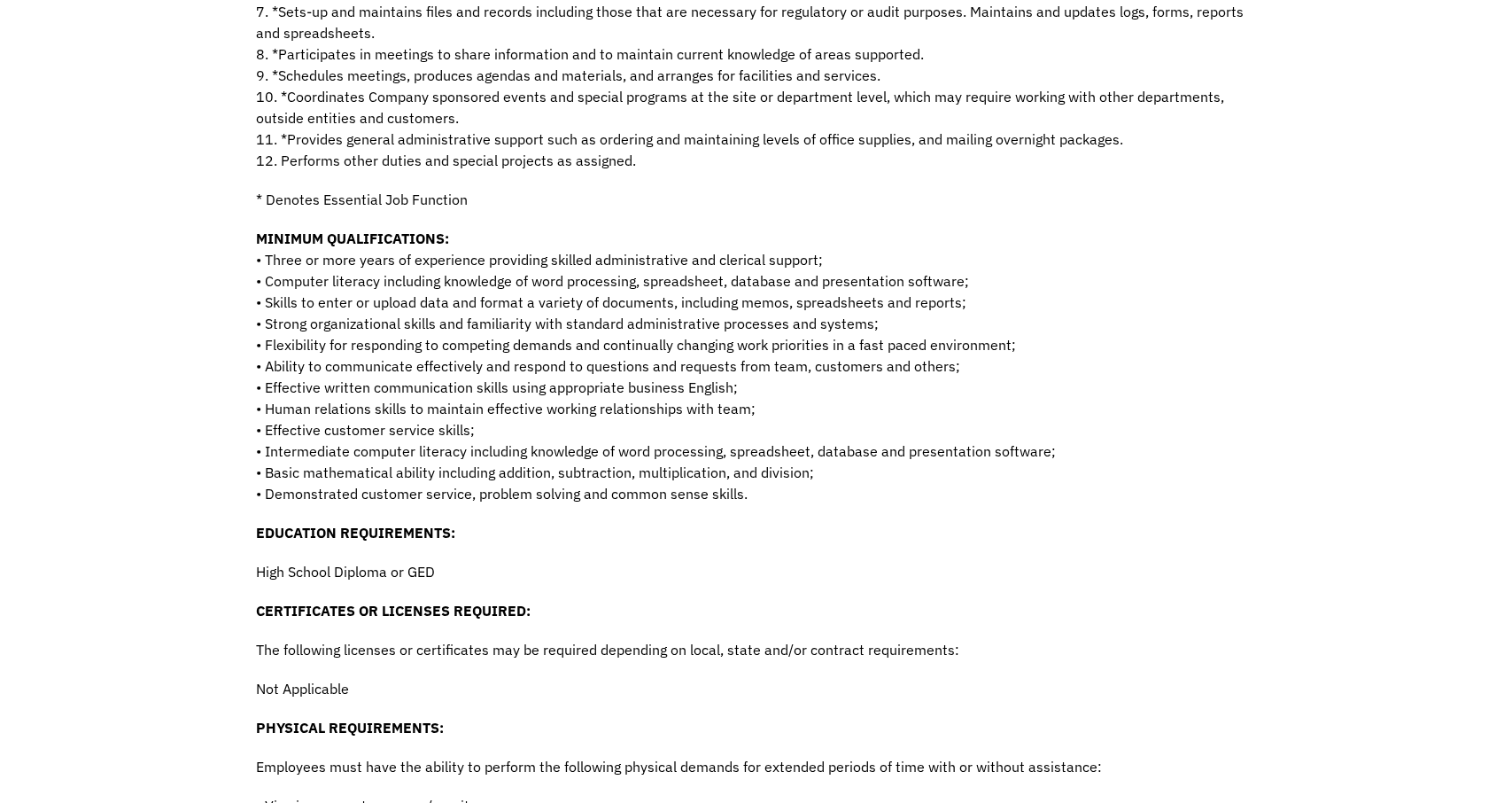
scroll to position [1197, 0]
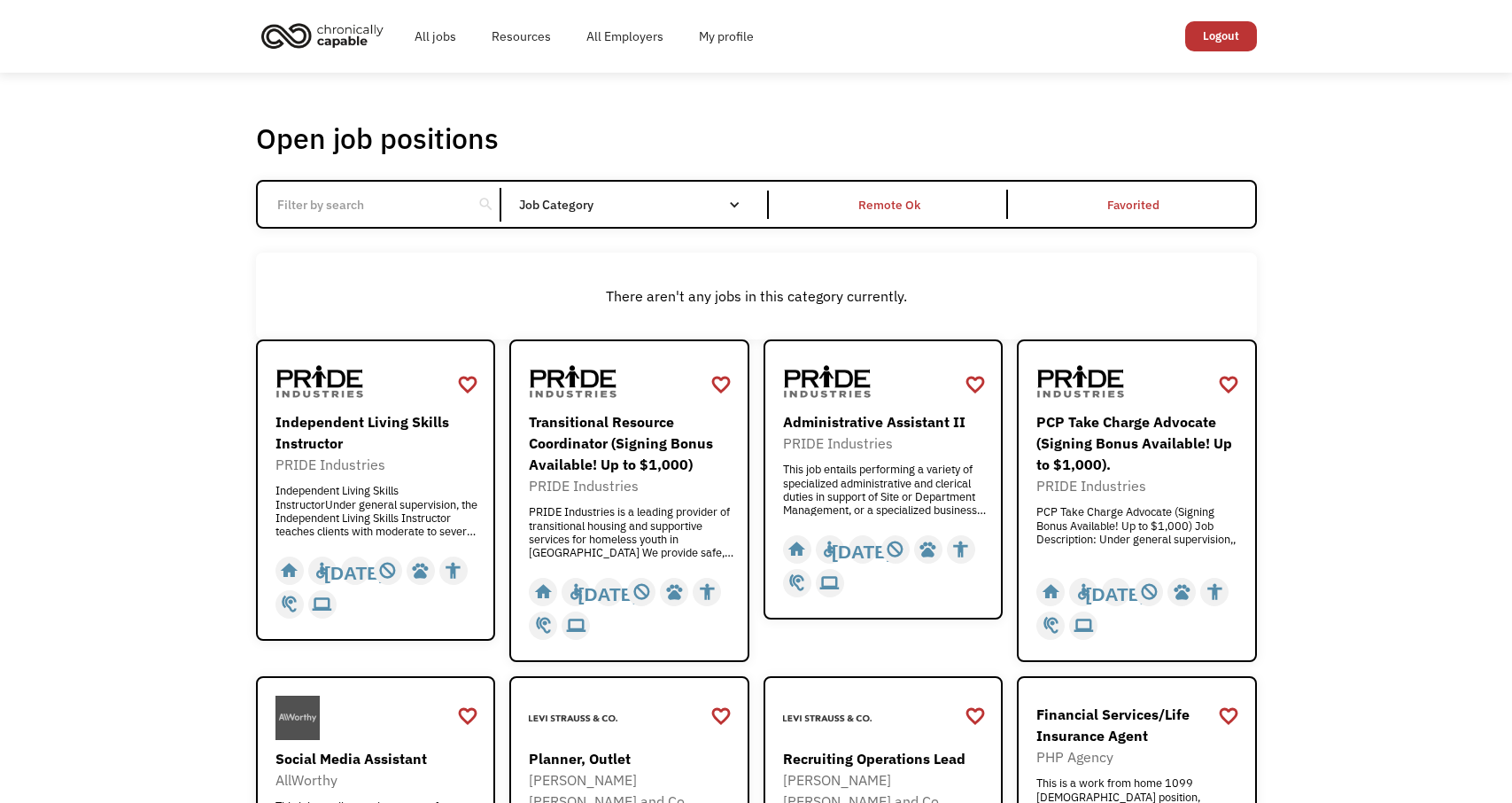
scroll to position [645, 0]
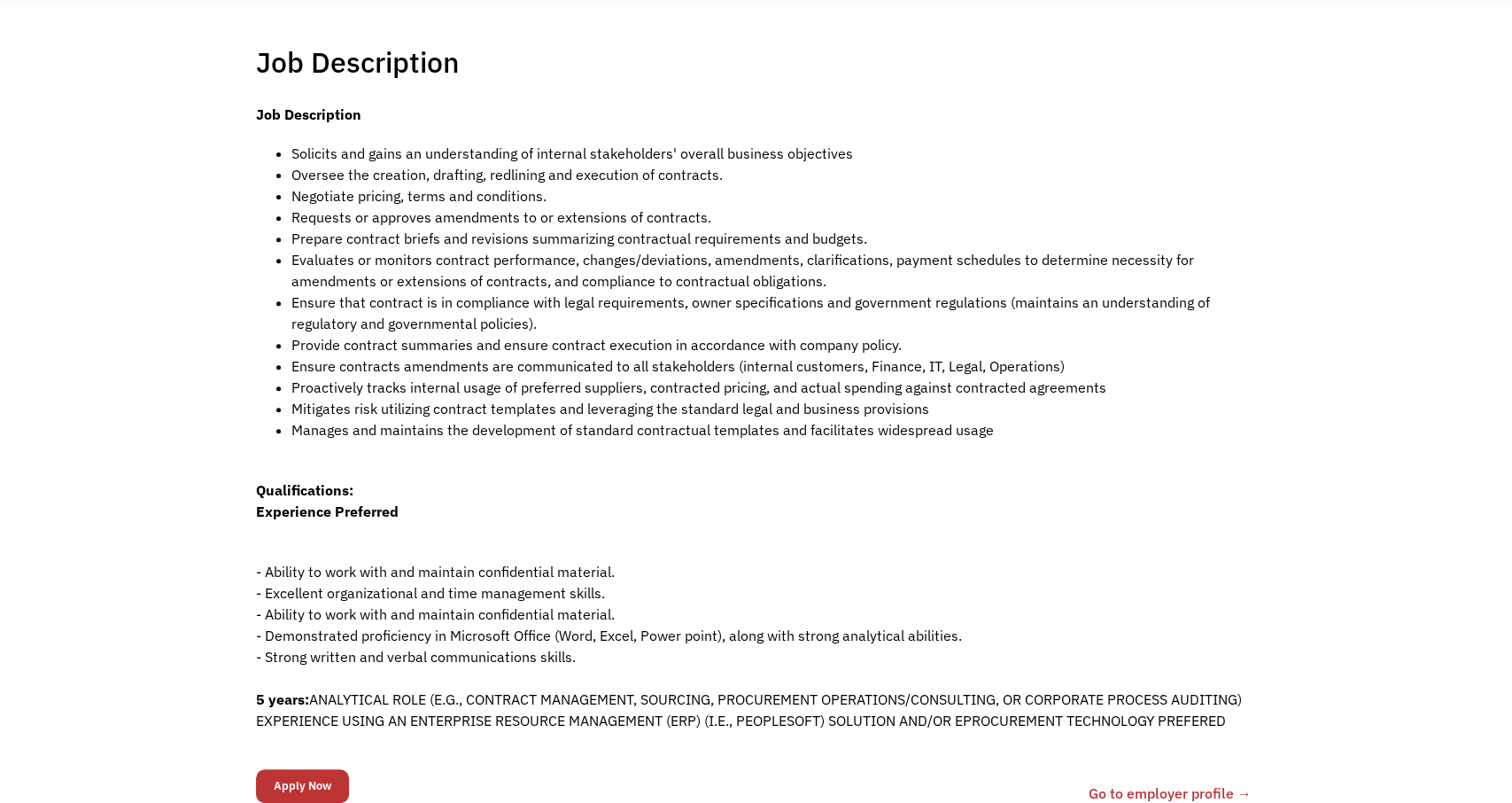
scroll to position [368, 0]
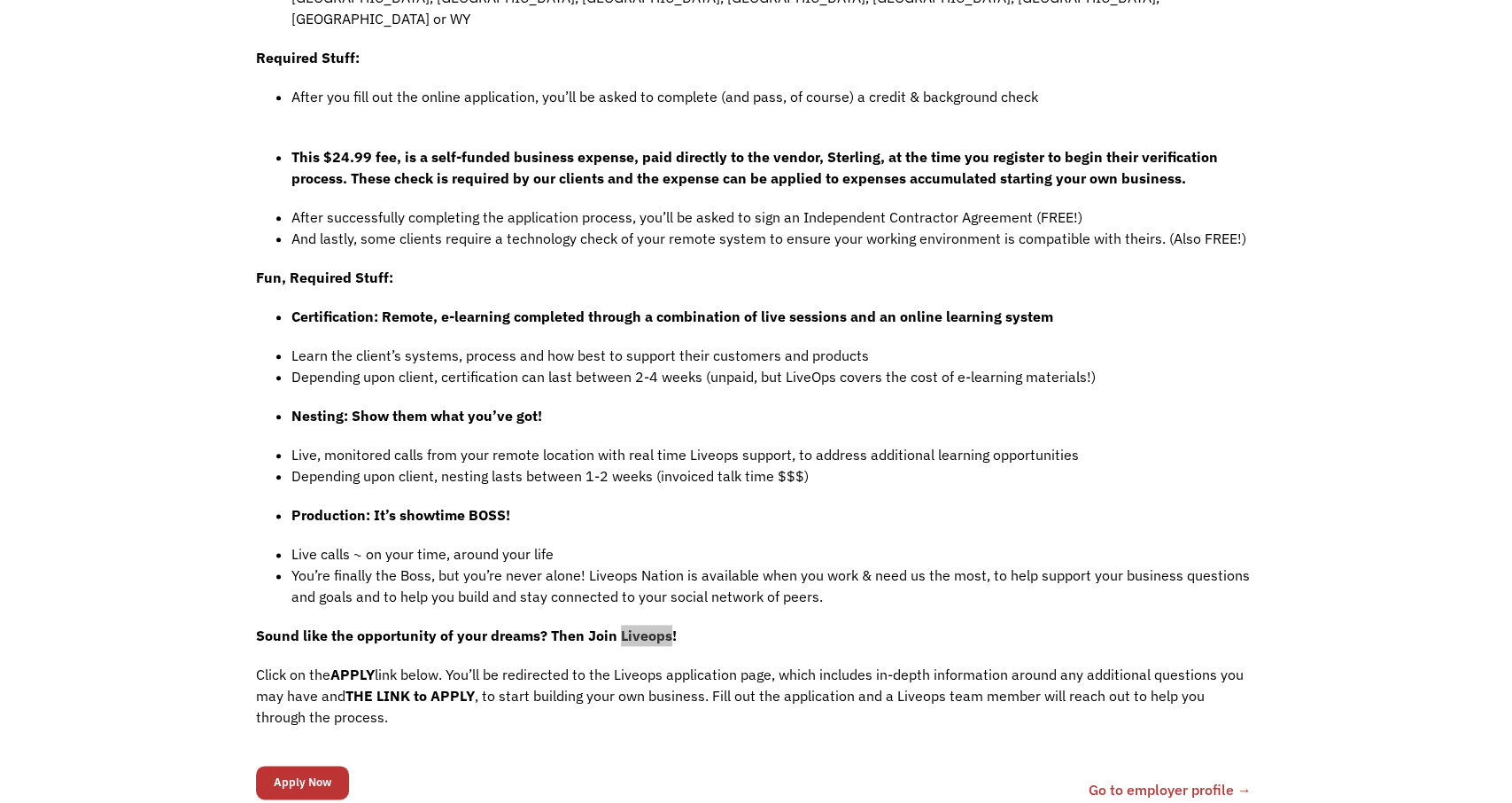
scroll to position [1197, 0]
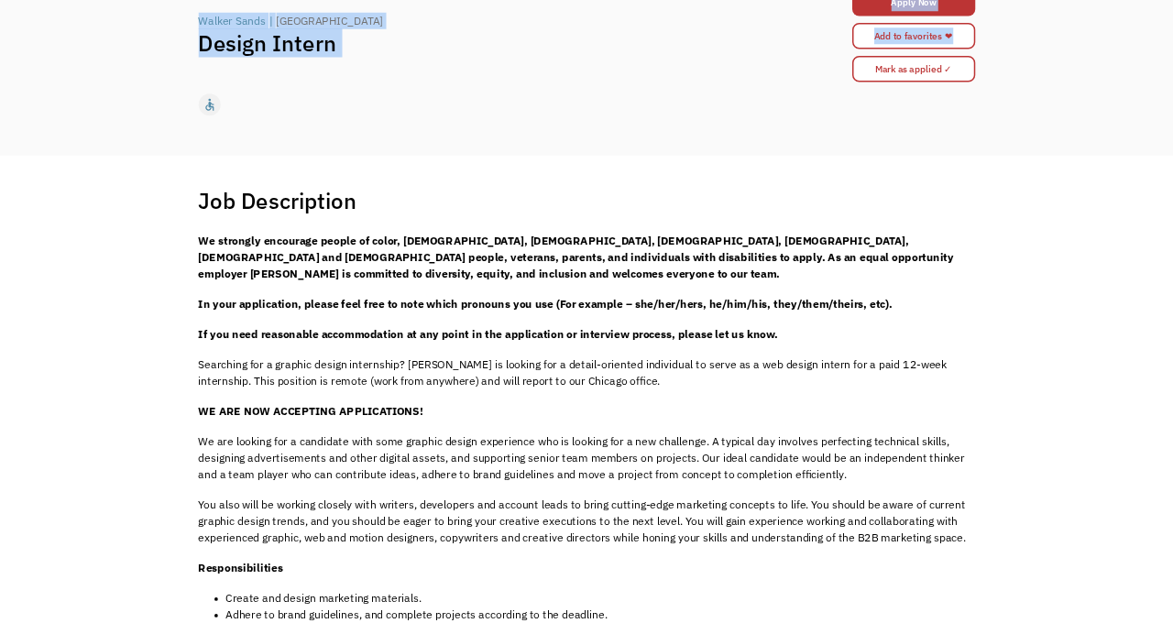
scroll to position [77, 0]
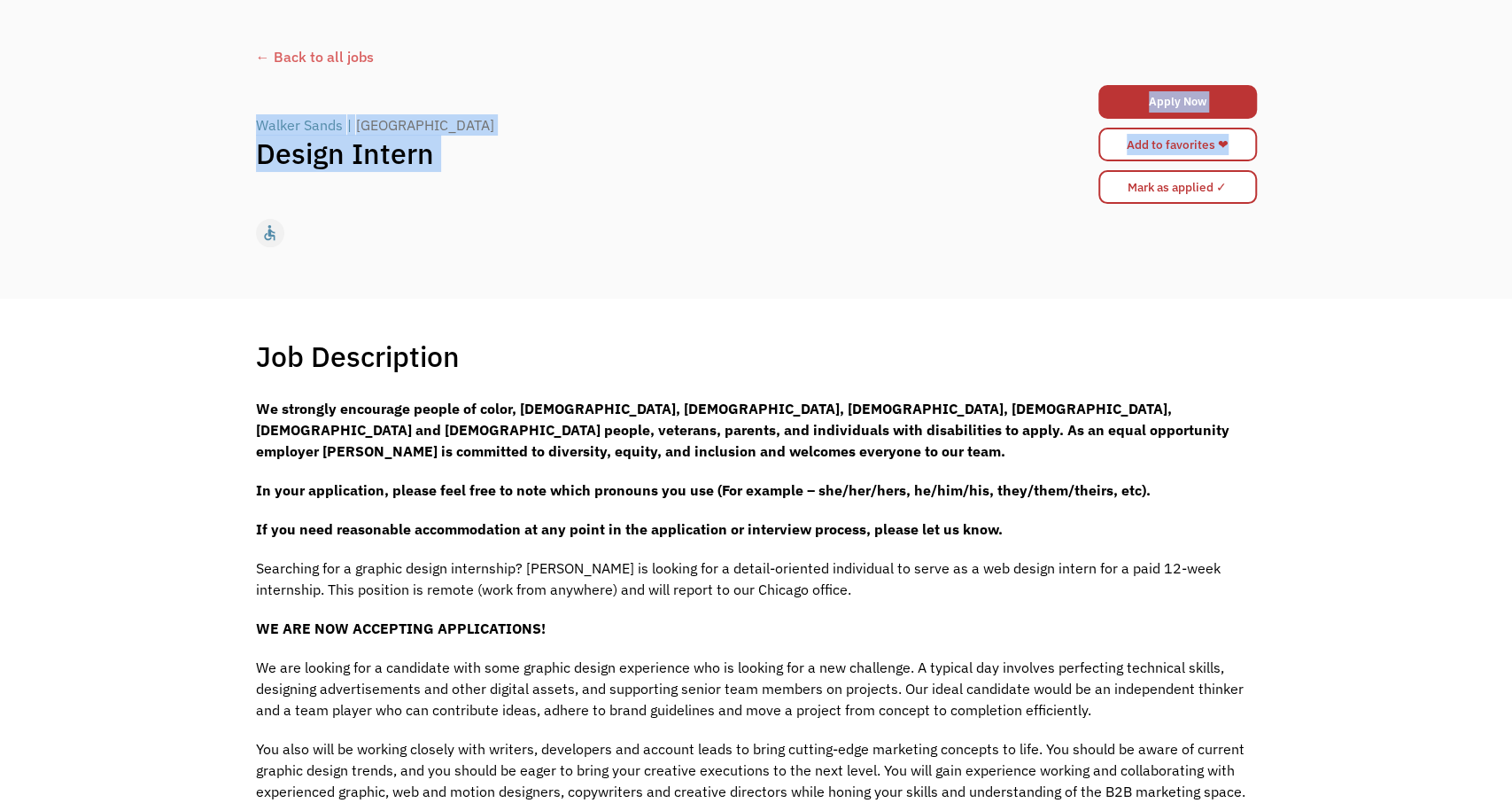
drag, startPoint x: 580, startPoint y: 586, endPoint x: 214, endPoint y: 130, distance: 584.7
copy div "Walker Sands | Chicago Design Intern Apply Now brlatham@gmail.com Sending you t…"
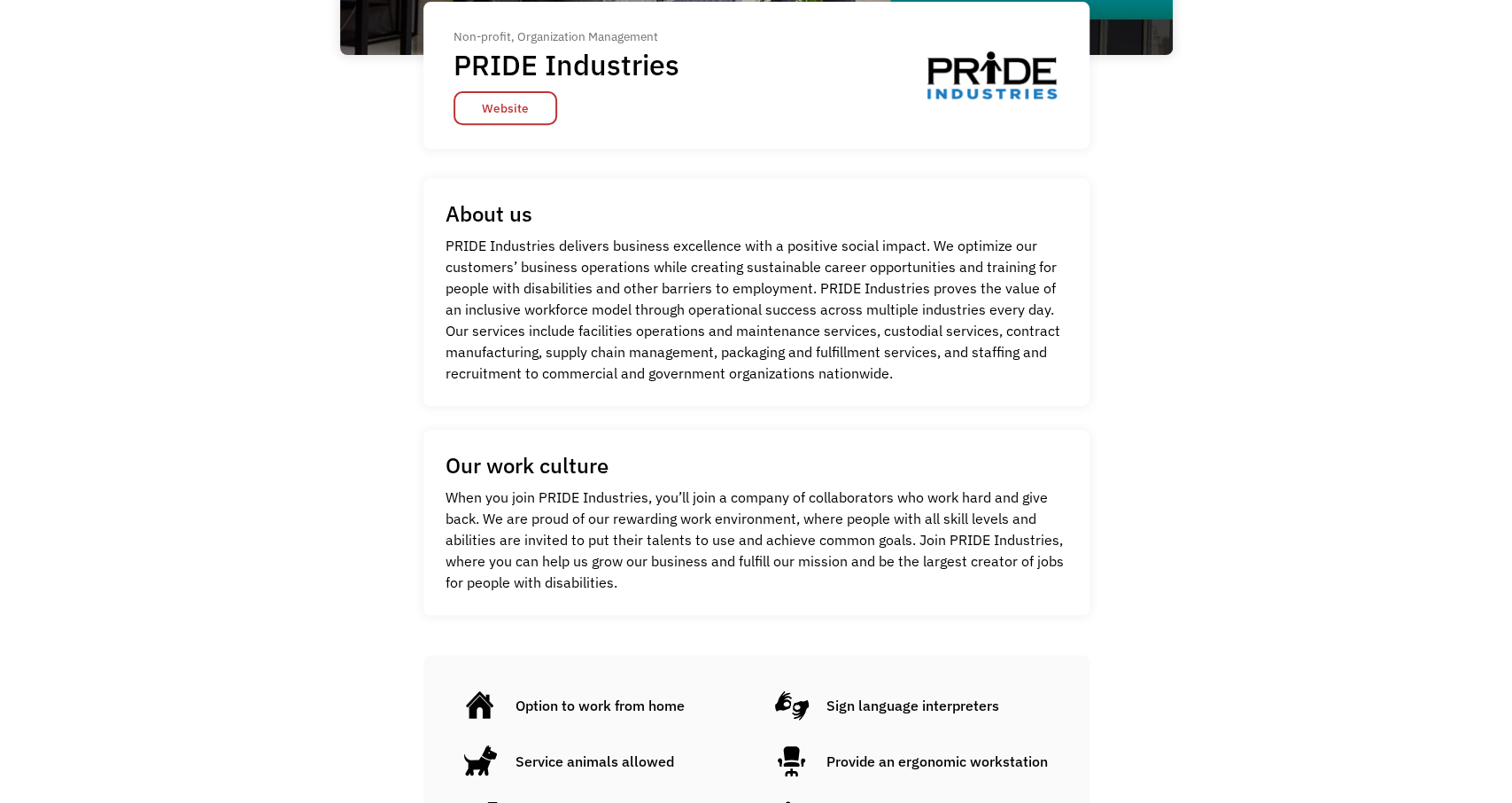
scroll to position [461, 0]
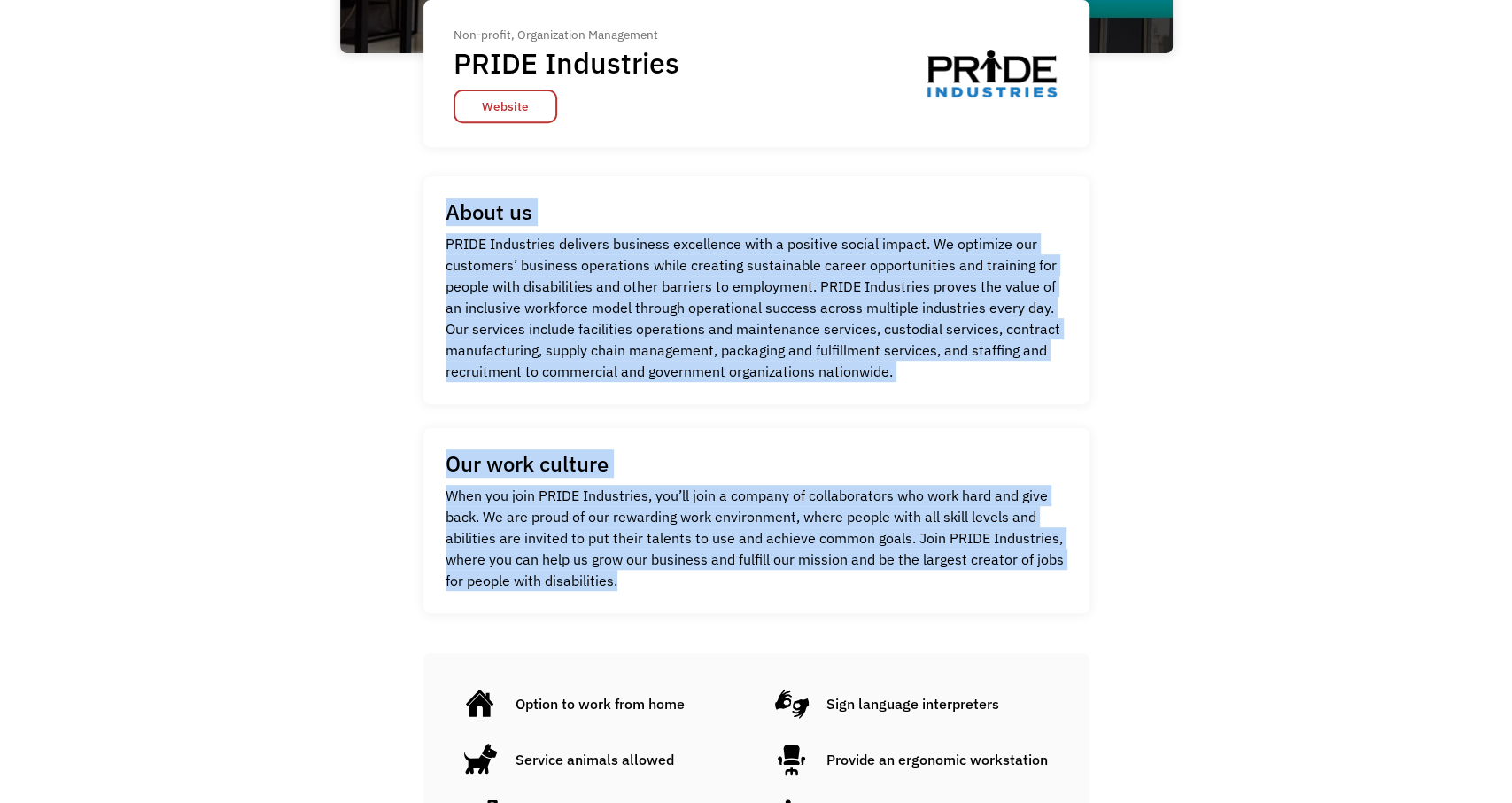
drag, startPoint x: 679, startPoint y: 588, endPoint x: 441, endPoint y: 201, distance: 454.3
click at [441, 201] on div "Non-profit, Organization Management PRIDE Industries Website Non-profit, Organi…" at bounding box center [756, 342] width 833 height 1380
copy div "About us PRIDE Industries PRIDE Industries delivers business excellence with a …"
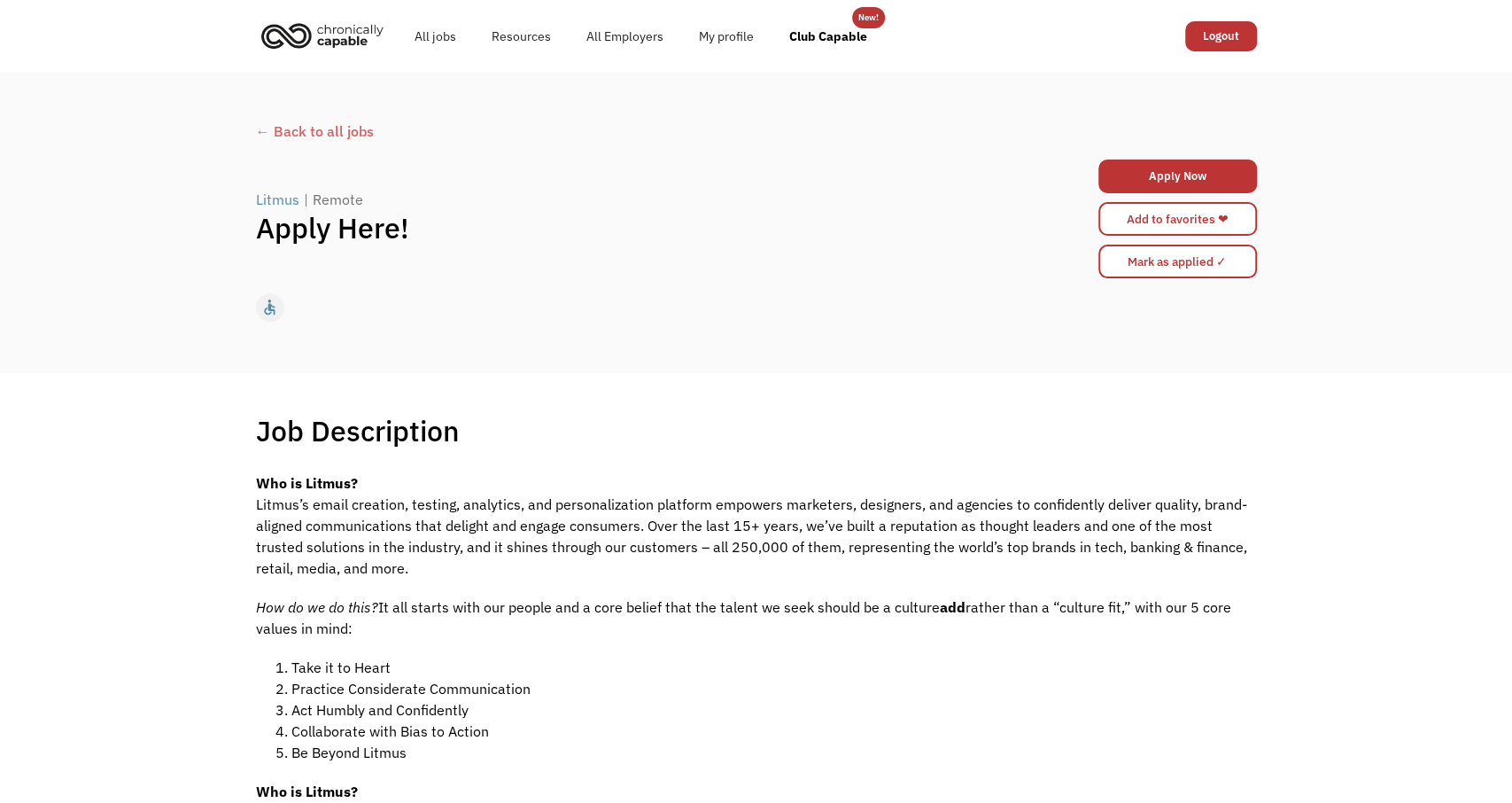
click at [143, 357] on div "← Back to all jobs Litmus | Remote Apply Here! Apply Now 64b0b5f6857c370002869e…" at bounding box center [756, 222] width 1512 height 301
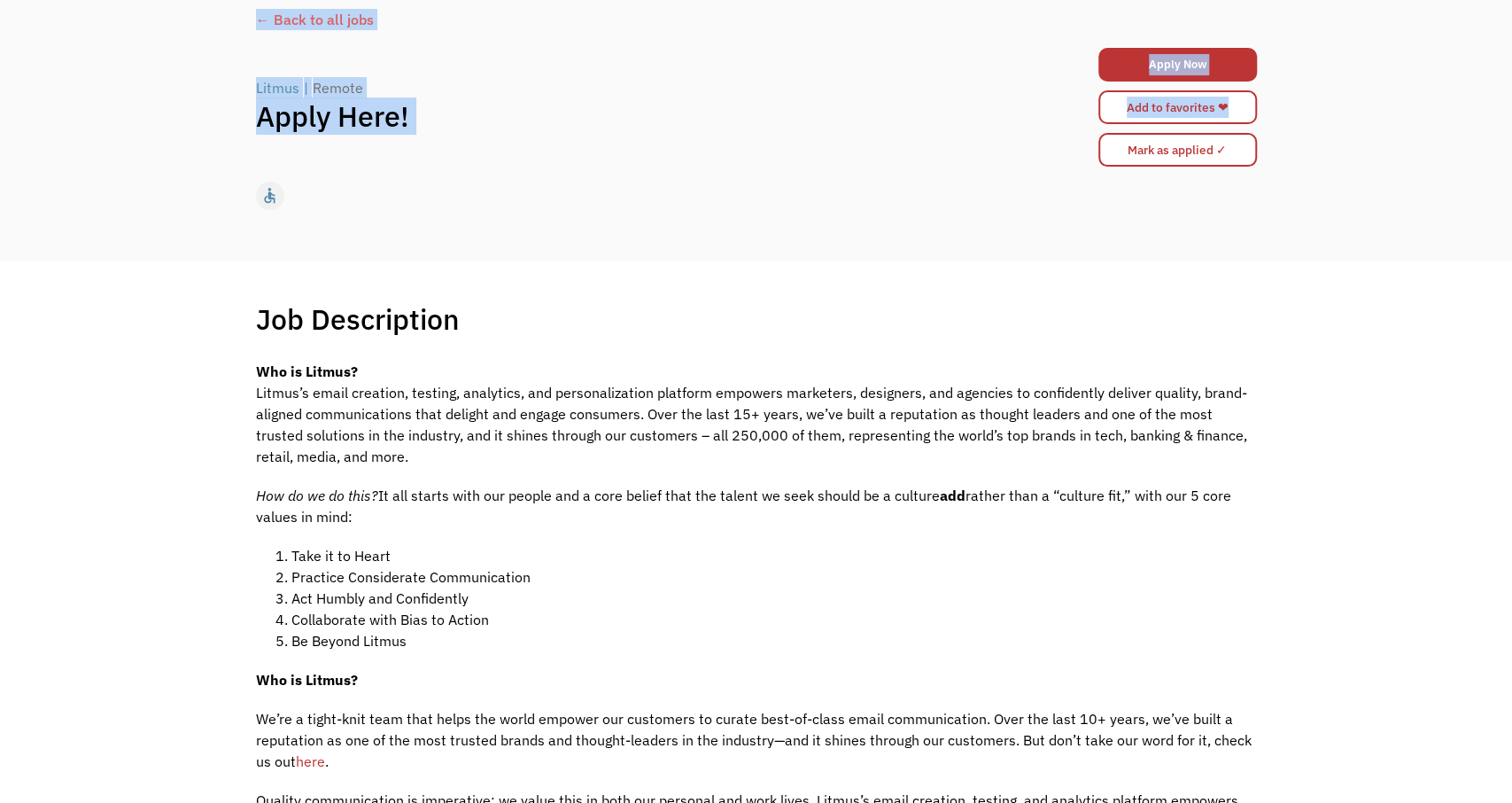
scroll to position [3, 0]
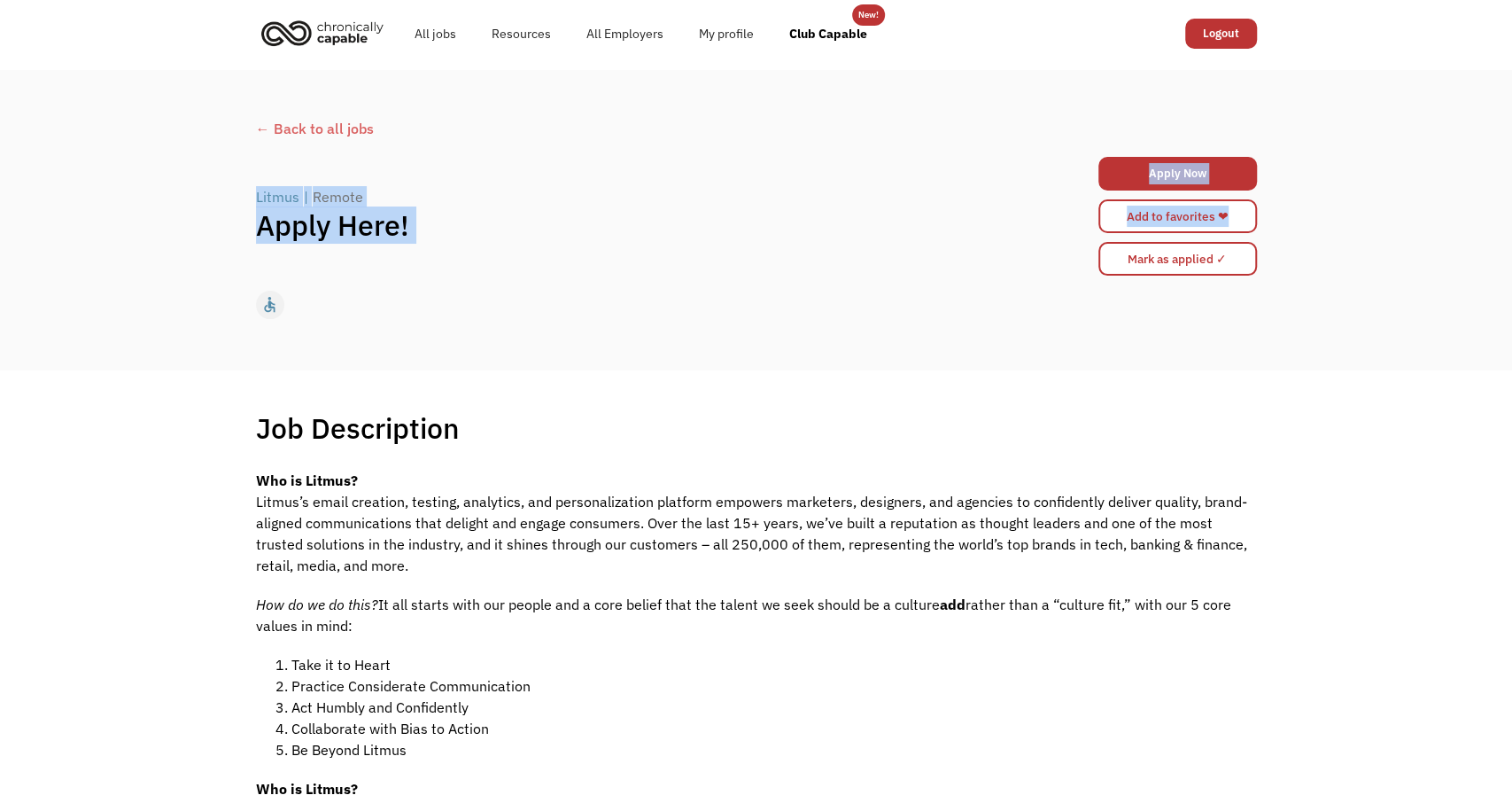
drag, startPoint x: 375, startPoint y: 633, endPoint x: 247, endPoint y: 192, distance: 459.2
copy div "Litmus | Remote Apply Here! Apply Now brlatham@gmail.com Sending you to the app…"
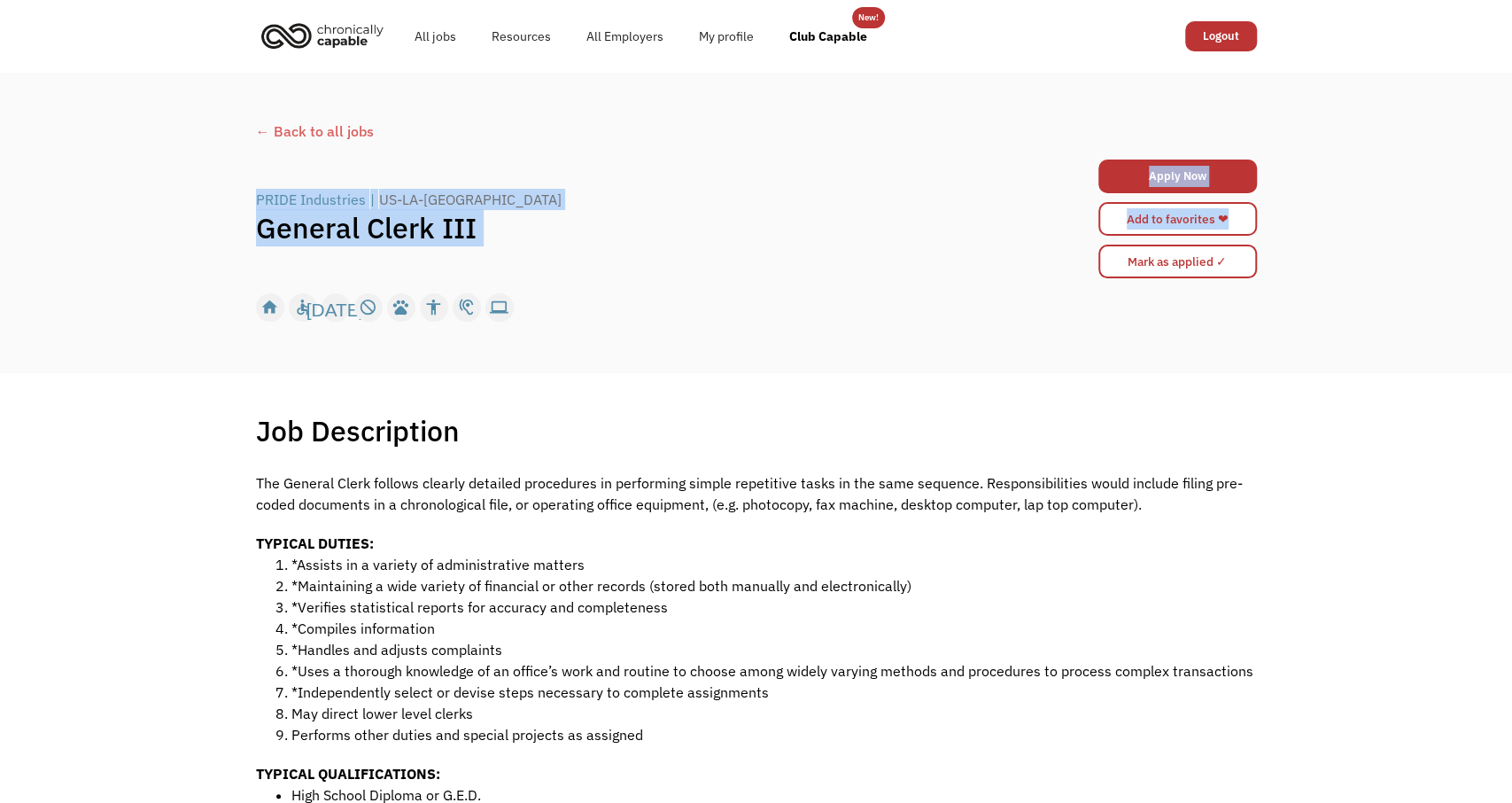
drag, startPoint x: 505, startPoint y: 610, endPoint x: 252, endPoint y: 190, distance: 490.3
copy div "PRIDE Industries | US-LA-Fort Polk General Clerk III Apply Now [EMAIL_ADDRESS][…"
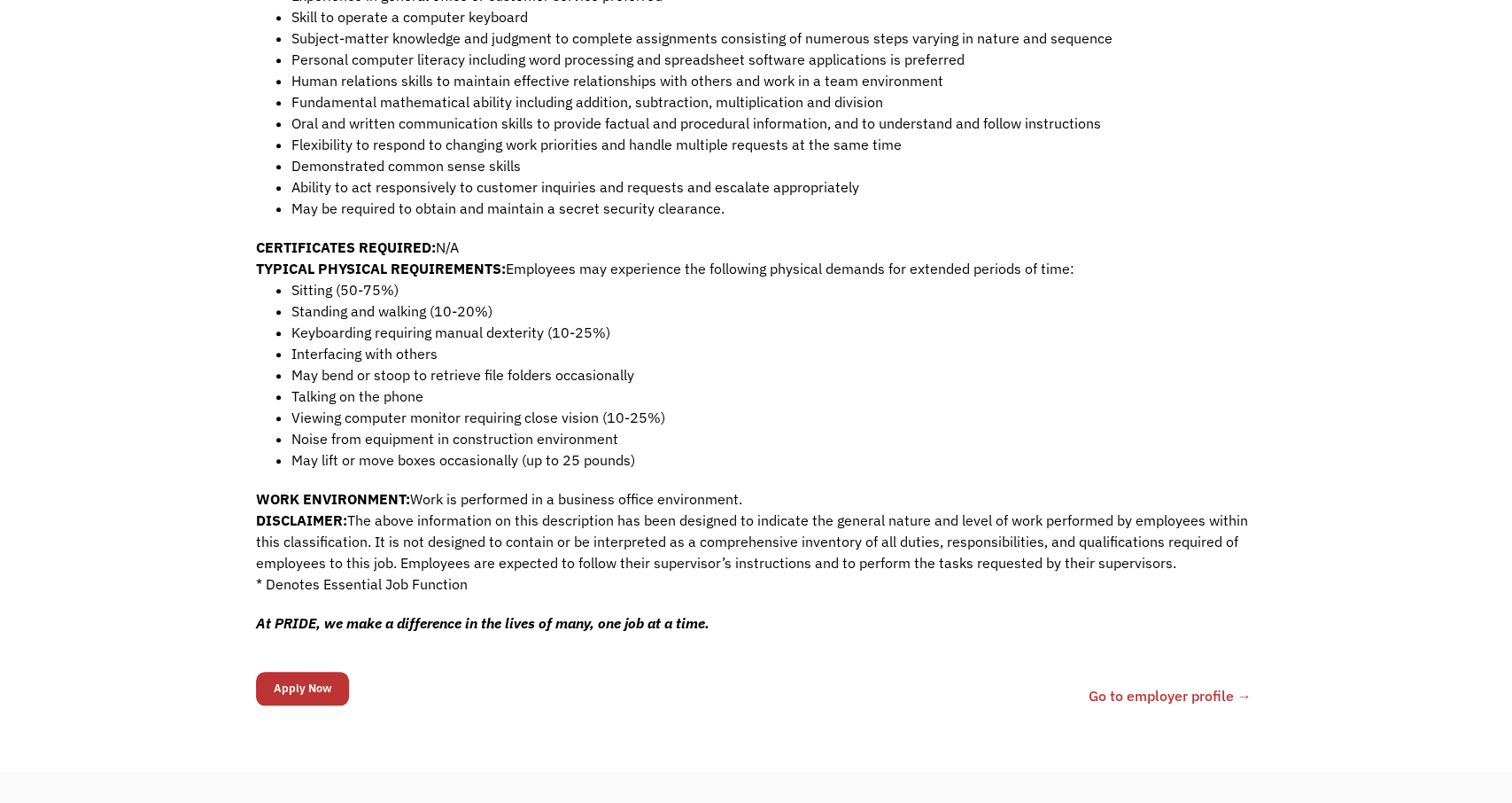
scroll to position [1014, 0]
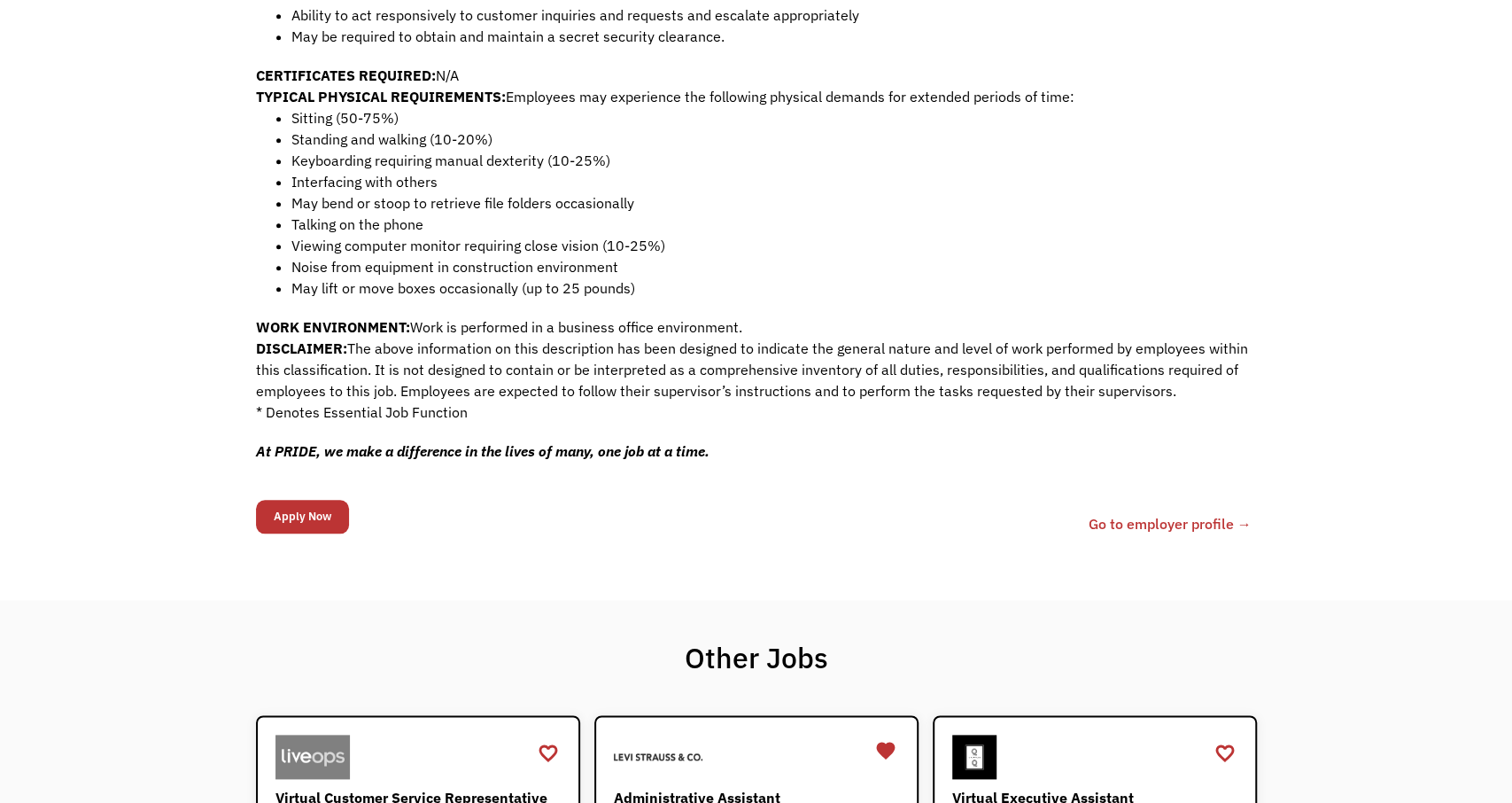
drag, startPoint x: 716, startPoint y: 451, endPoint x: 256, endPoint y: 448, distance: 460.0
click at [256, 448] on p "At PRIDE, we make a difference in the lives of many, one job at a time." at bounding box center [756, 451] width 1001 height 21
copy span "At PRIDE, we make a difference in the lives of many, one job at a time."
click at [807, 270] on li "Noise from equipment in construction environment" at bounding box center [774, 267] width 965 height 21
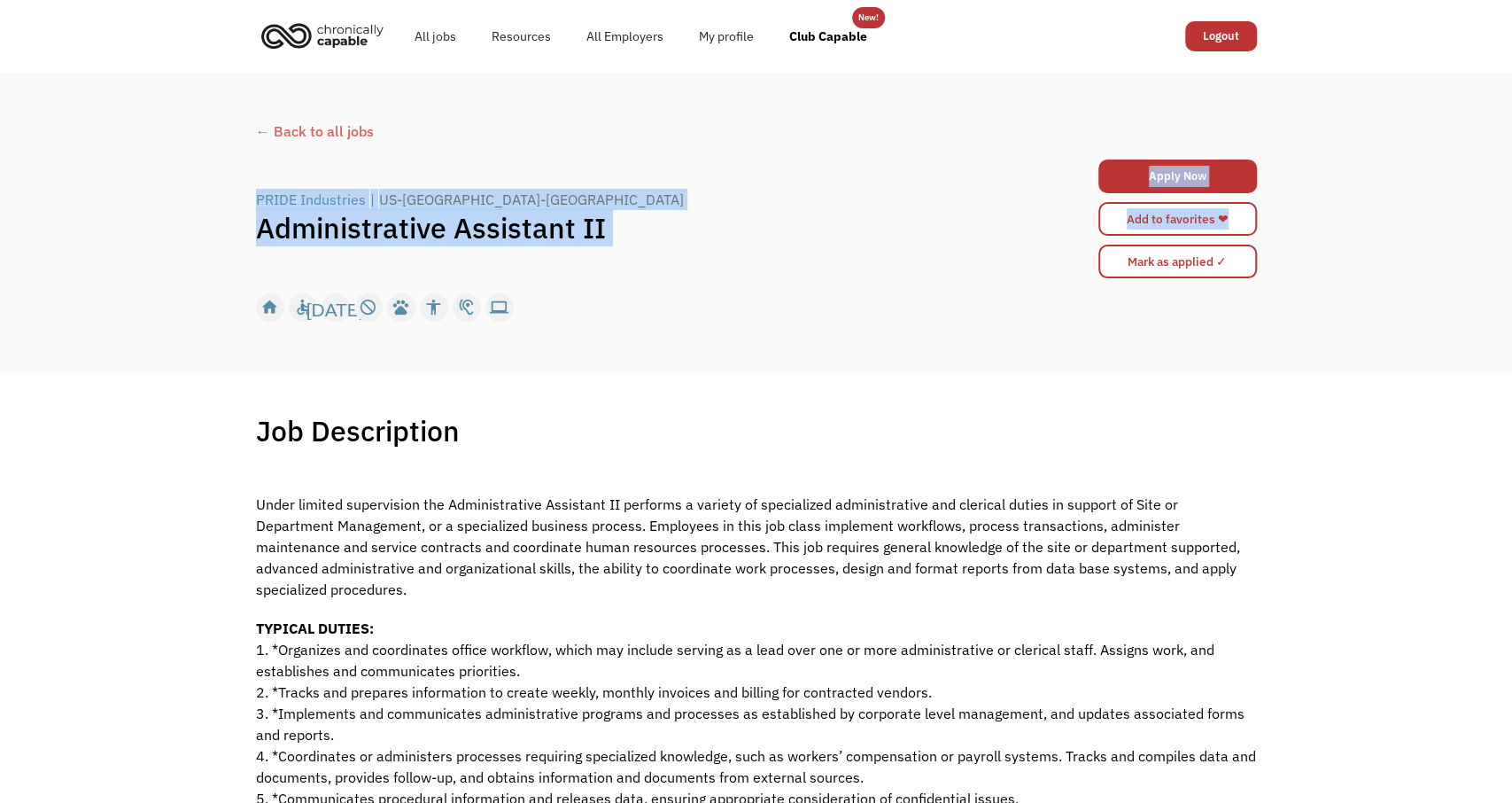
drag, startPoint x: 691, startPoint y: 393, endPoint x: 256, endPoint y: 208, distance: 472.7
copy div "PRIDE Industries | US-CA-Roseville Administrative Assistant II Apply Now brlath…"
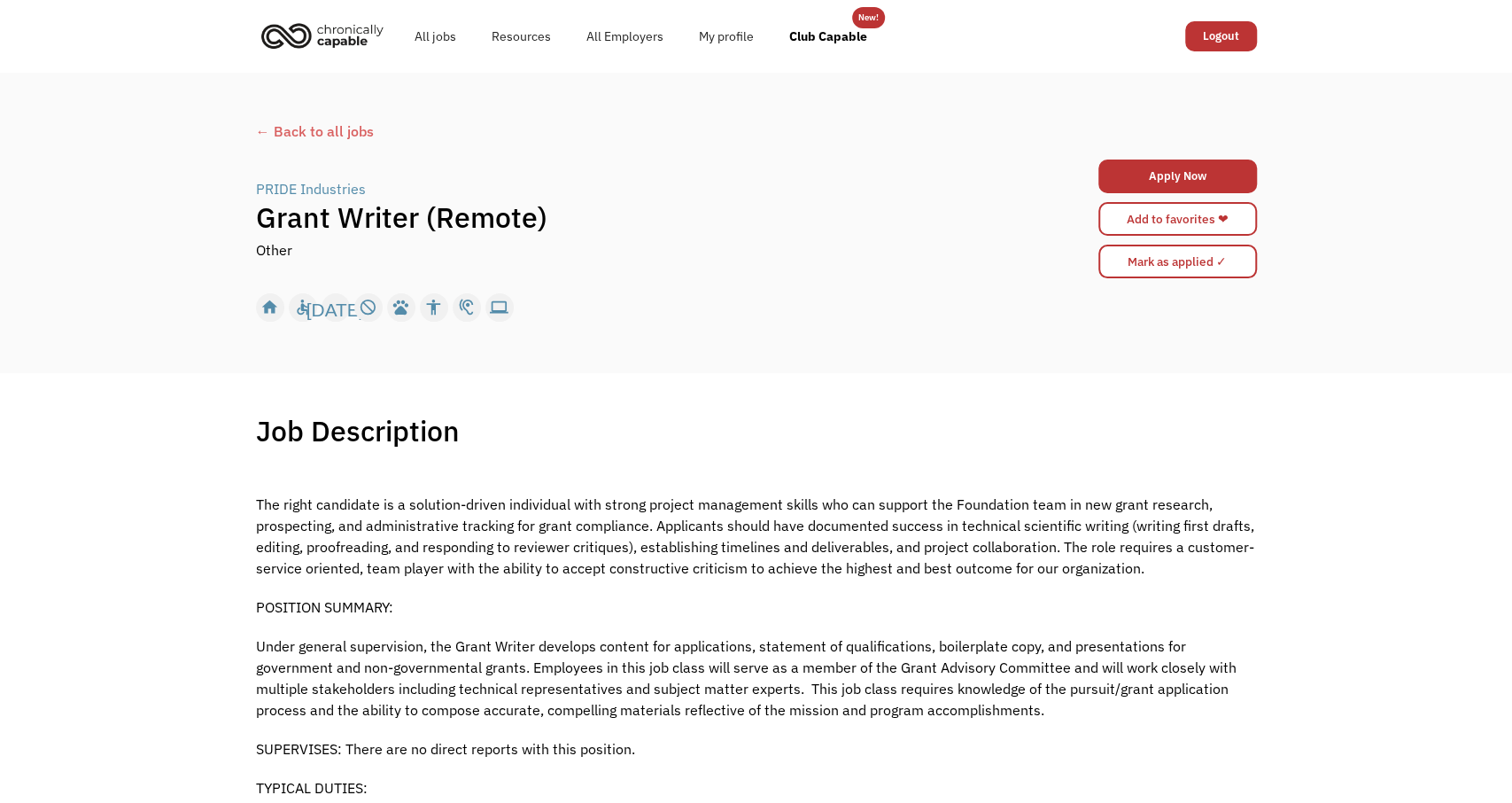
click at [552, 125] on div "← Back to all jobs" at bounding box center [756, 131] width 1001 height 21
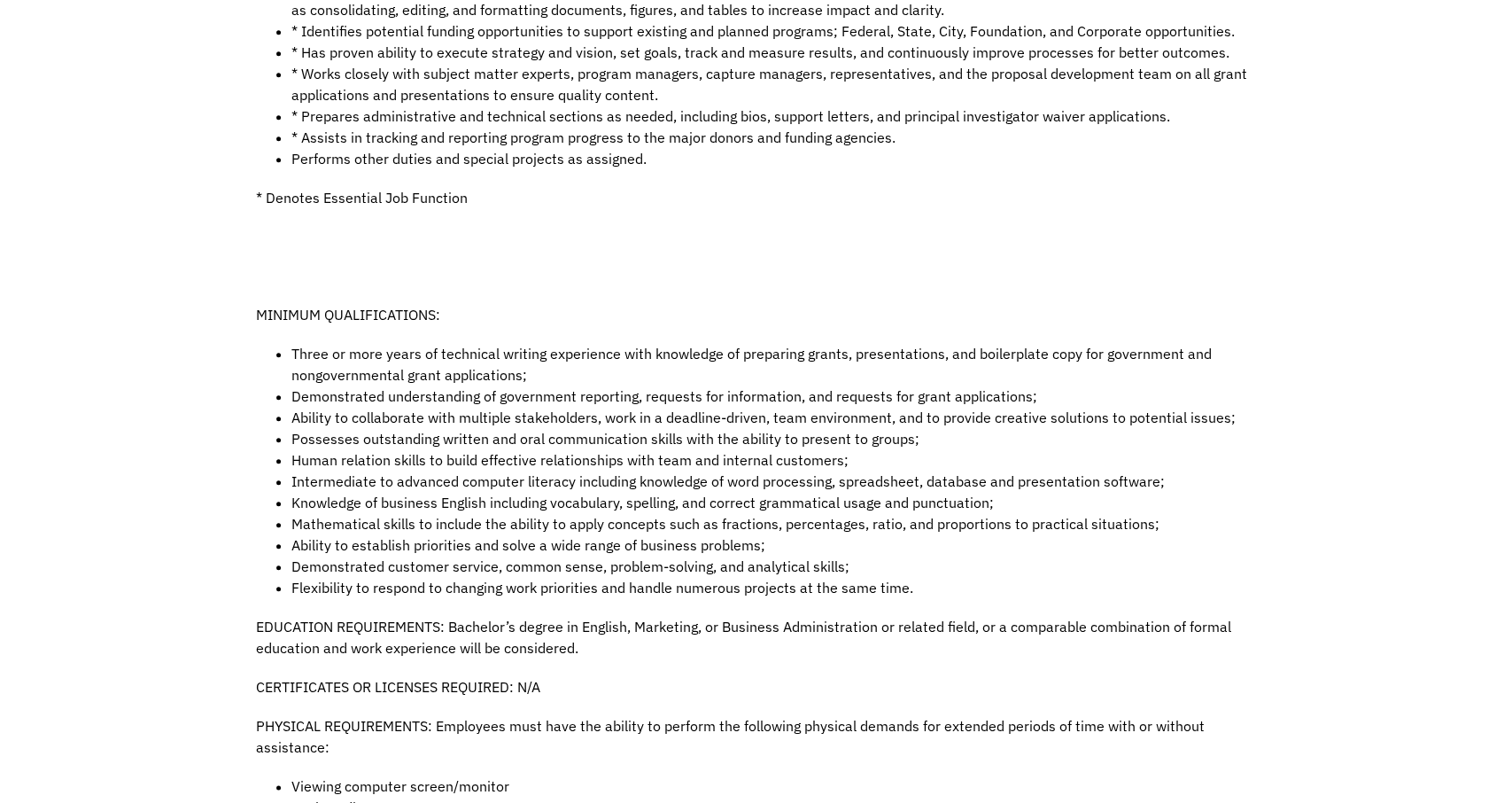
scroll to position [1105, 0]
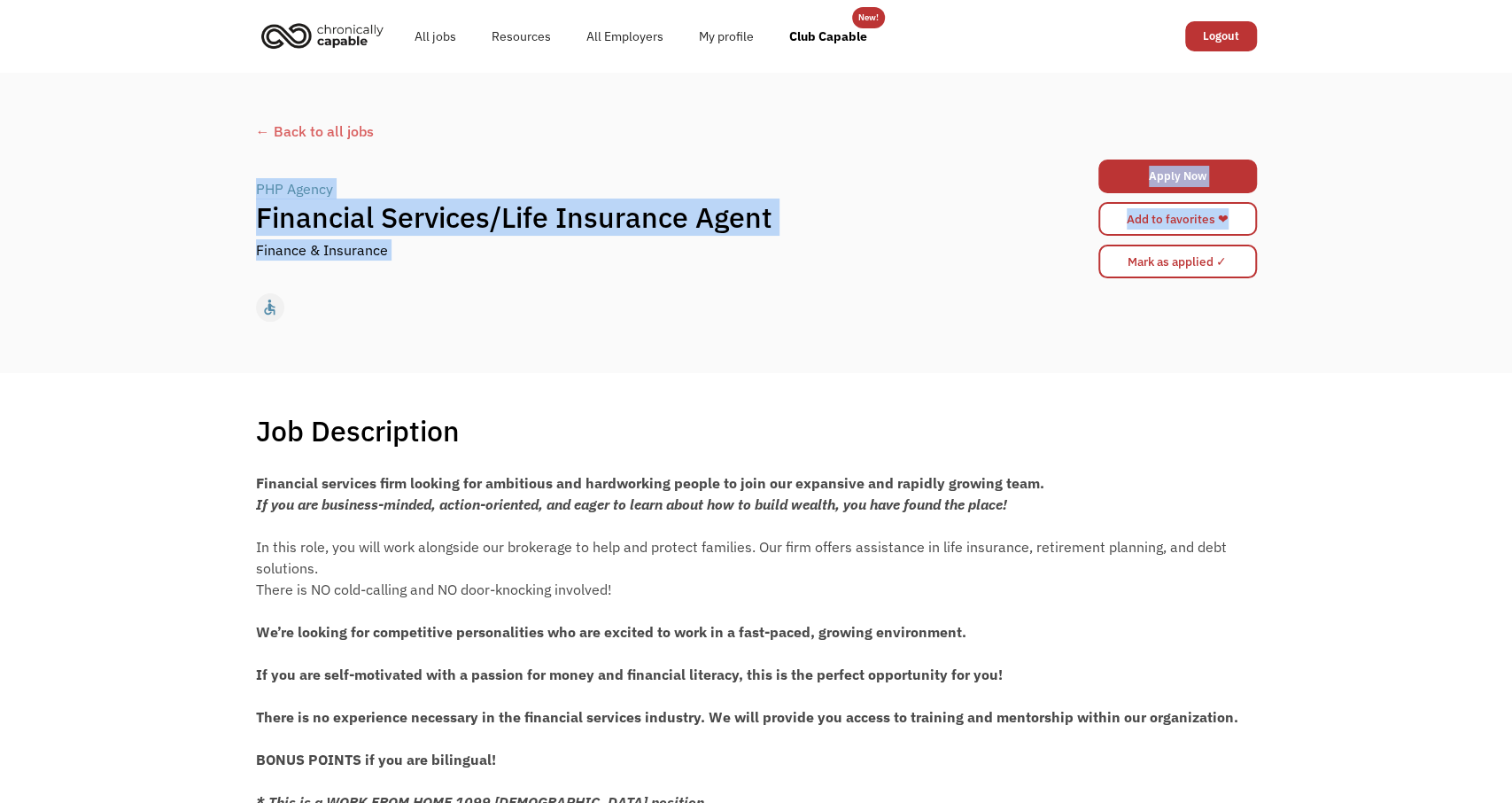
drag, startPoint x: 369, startPoint y: 462, endPoint x: 242, endPoint y: 178, distance: 311.1
copy div "PHP Agency | Financial Services/Life Insurance Agent Finance & Insurance Apply …"
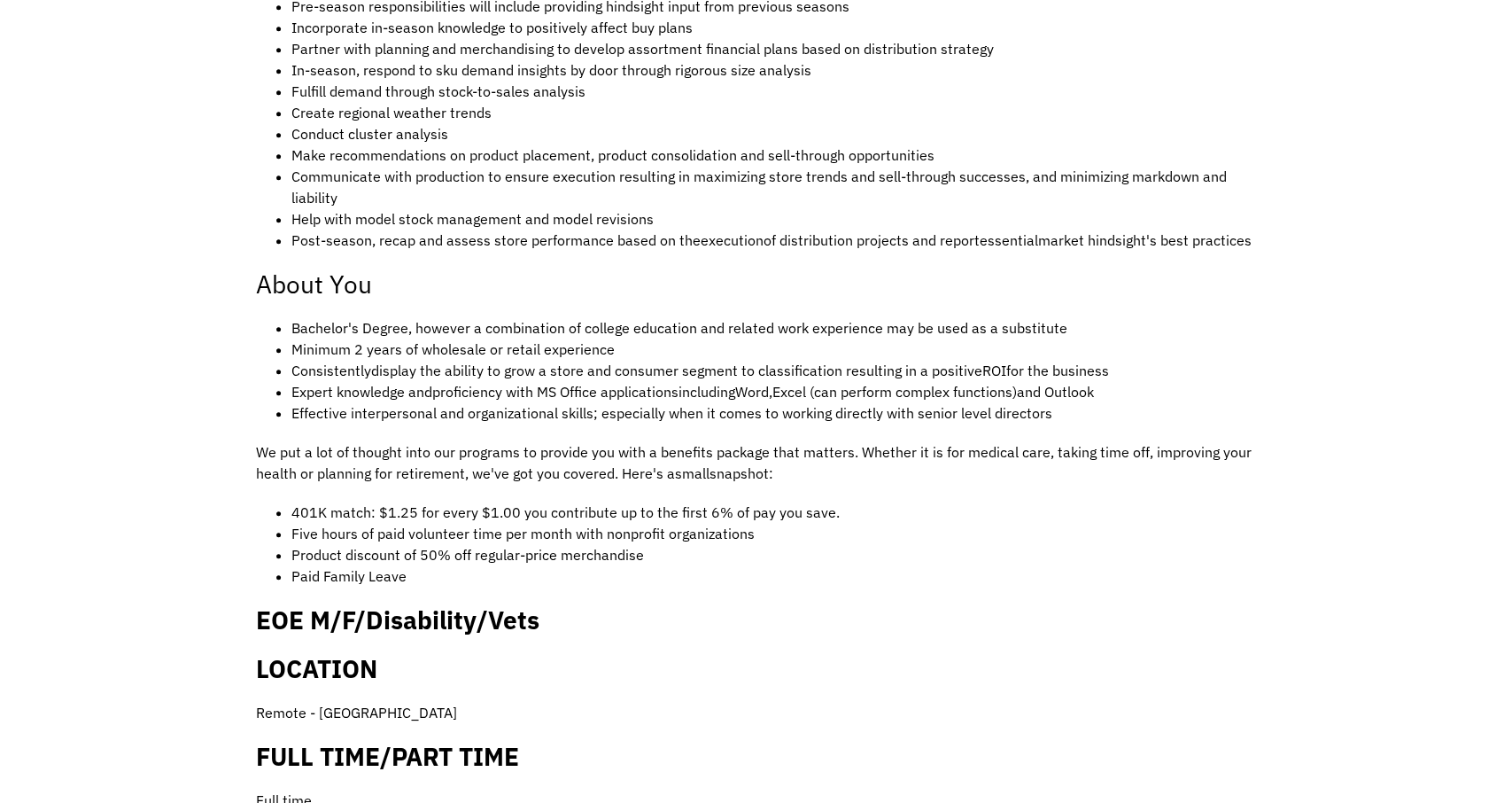
scroll to position [829, 0]
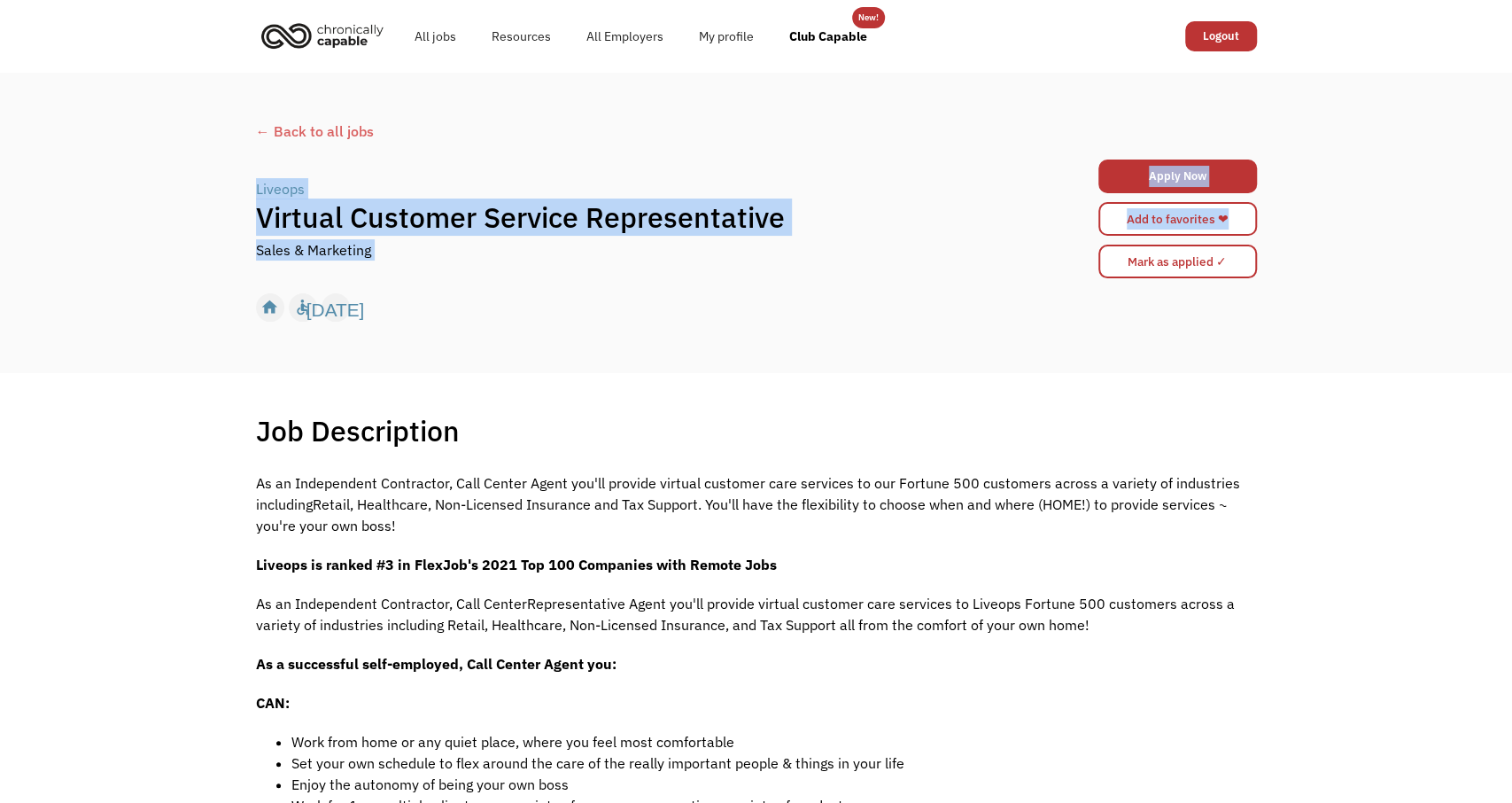
drag, startPoint x: 335, startPoint y: 431, endPoint x: 235, endPoint y: 176, distance: 273.9
copy div "Liveops | Virtual Customer Service Representative Sales & Marketing Apply Now b…"
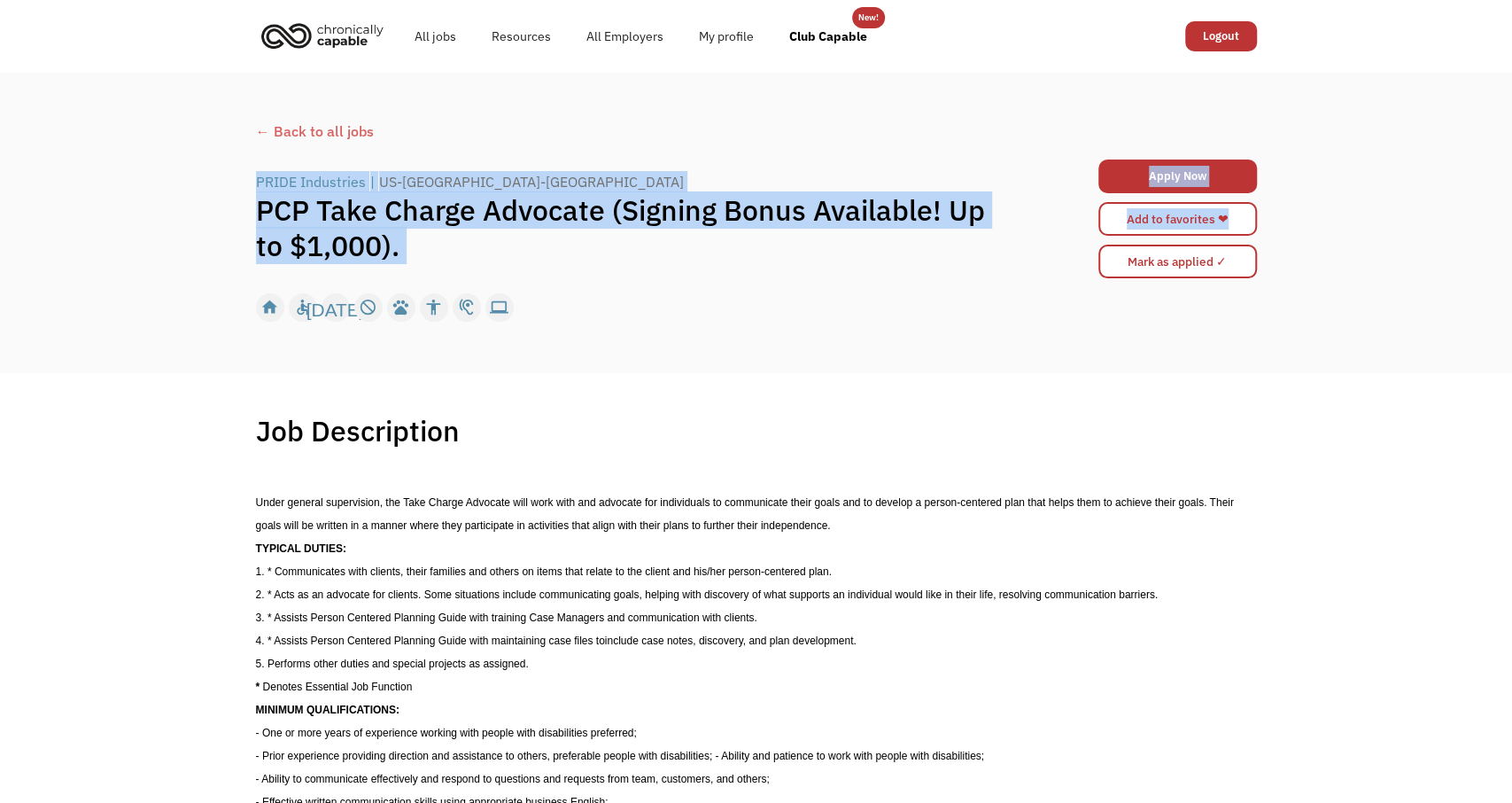
drag, startPoint x: 662, startPoint y: 621, endPoint x: 254, endPoint y: 171, distance: 607.4
copy div "PRIDE Industries | US-CA-Fairfield PCP Take Charge Advocate (Signing Bonus Avai…"
click at [589, 556] on p "TYPICAL DUTIES:" at bounding box center [756, 548] width 1001 height 23
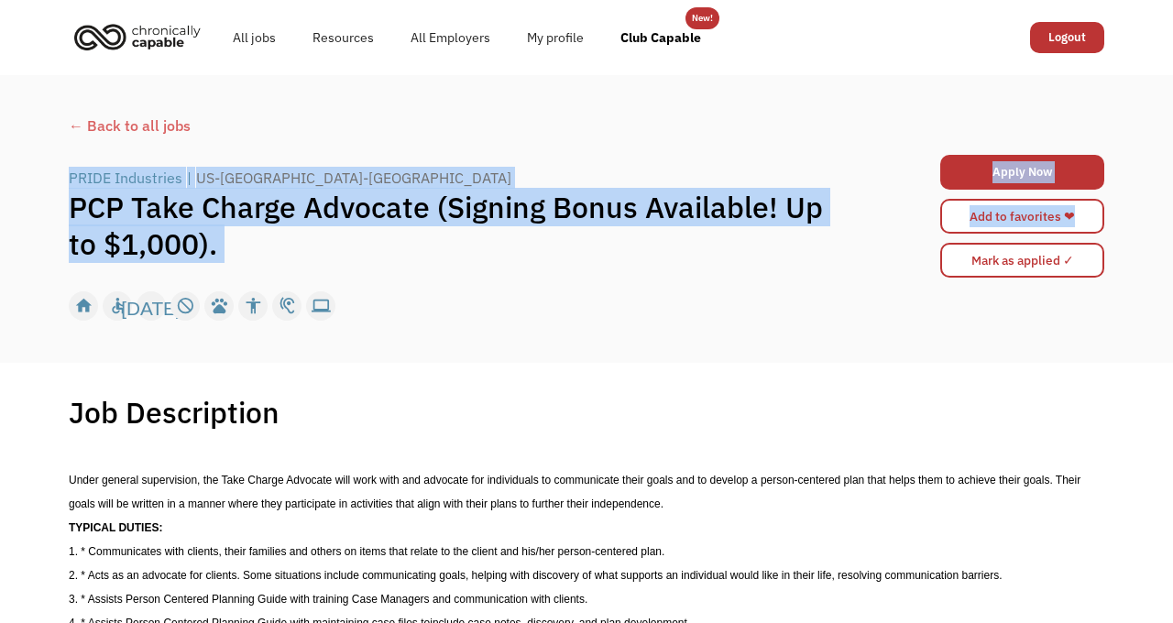
drag, startPoint x: 510, startPoint y: 492, endPoint x: 26, endPoint y: 163, distance: 585.4
copy div "PRIDE Industries | US-CA-Fairfield PCP Take Charge Advocate (Signing Bonus Avai…"
click at [608, 297] on div "home slow_motion_video accessible today not_interested supervisor_account recor…" at bounding box center [587, 306] width 1036 height 35
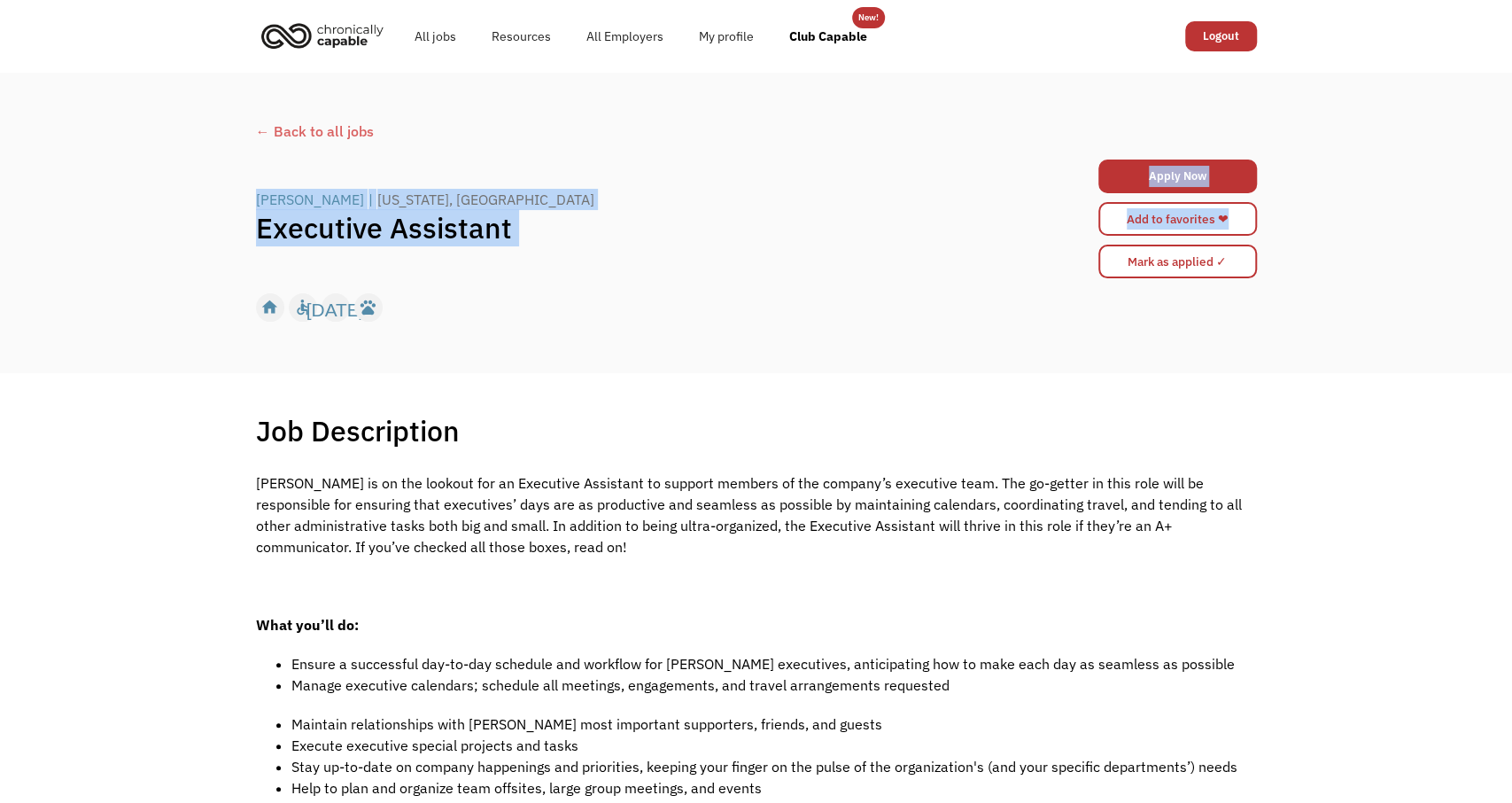
drag, startPoint x: 683, startPoint y: 530, endPoint x: 224, endPoint y: 191, distance: 570.6
copy div "[PERSON_NAME] | [US_STATE], [GEOGRAPHIC_DATA] Executive Assistant Apply Now [EM…"
click at [162, 265] on div "← Back to all jobs [PERSON_NAME] | [US_STATE], [GEOGRAPHIC_DATA] Executive Assi…" at bounding box center [756, 222] width 1512 height 301
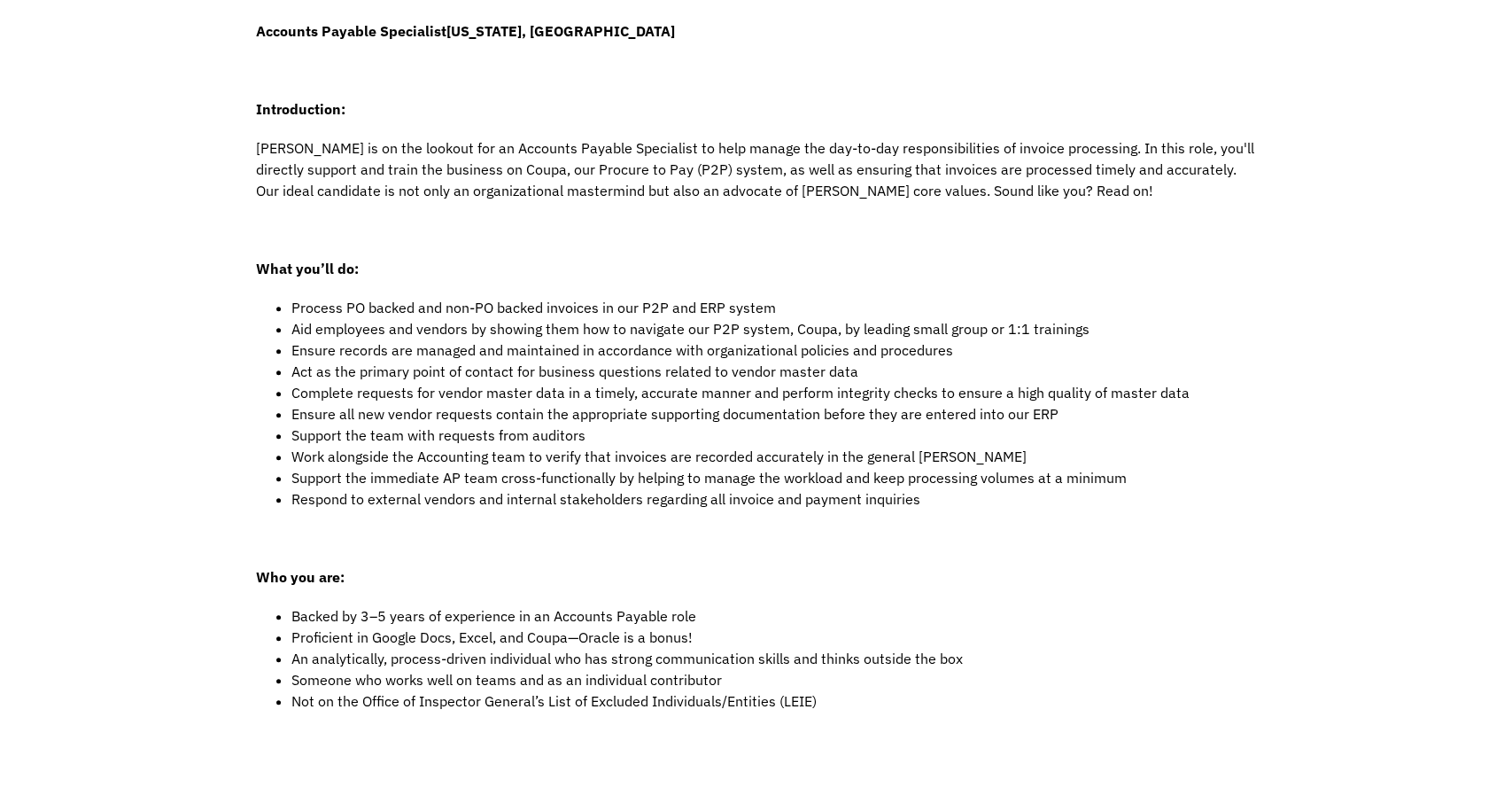
scroll to position [461, 0]
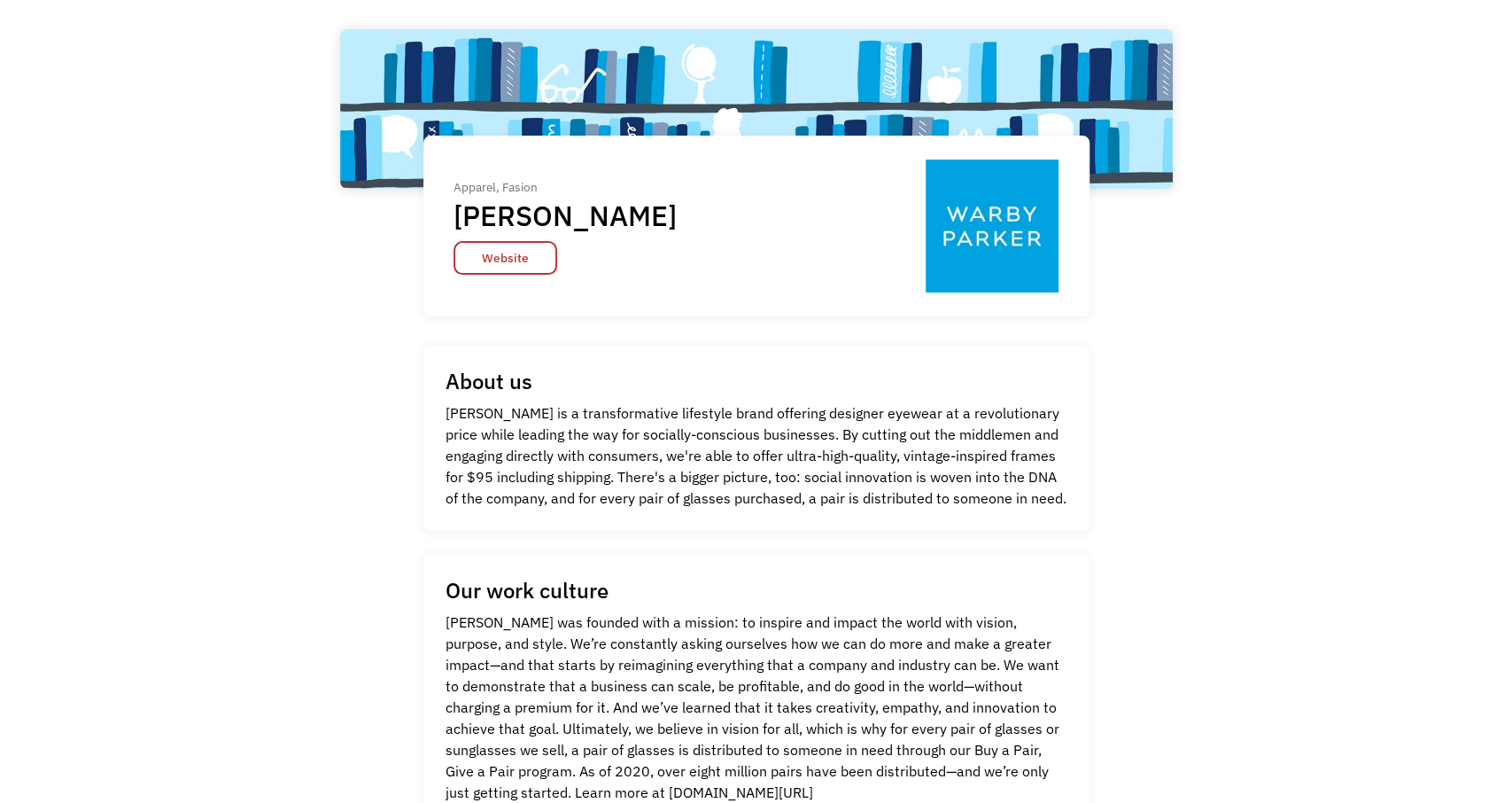
scroll to position [92, 0]
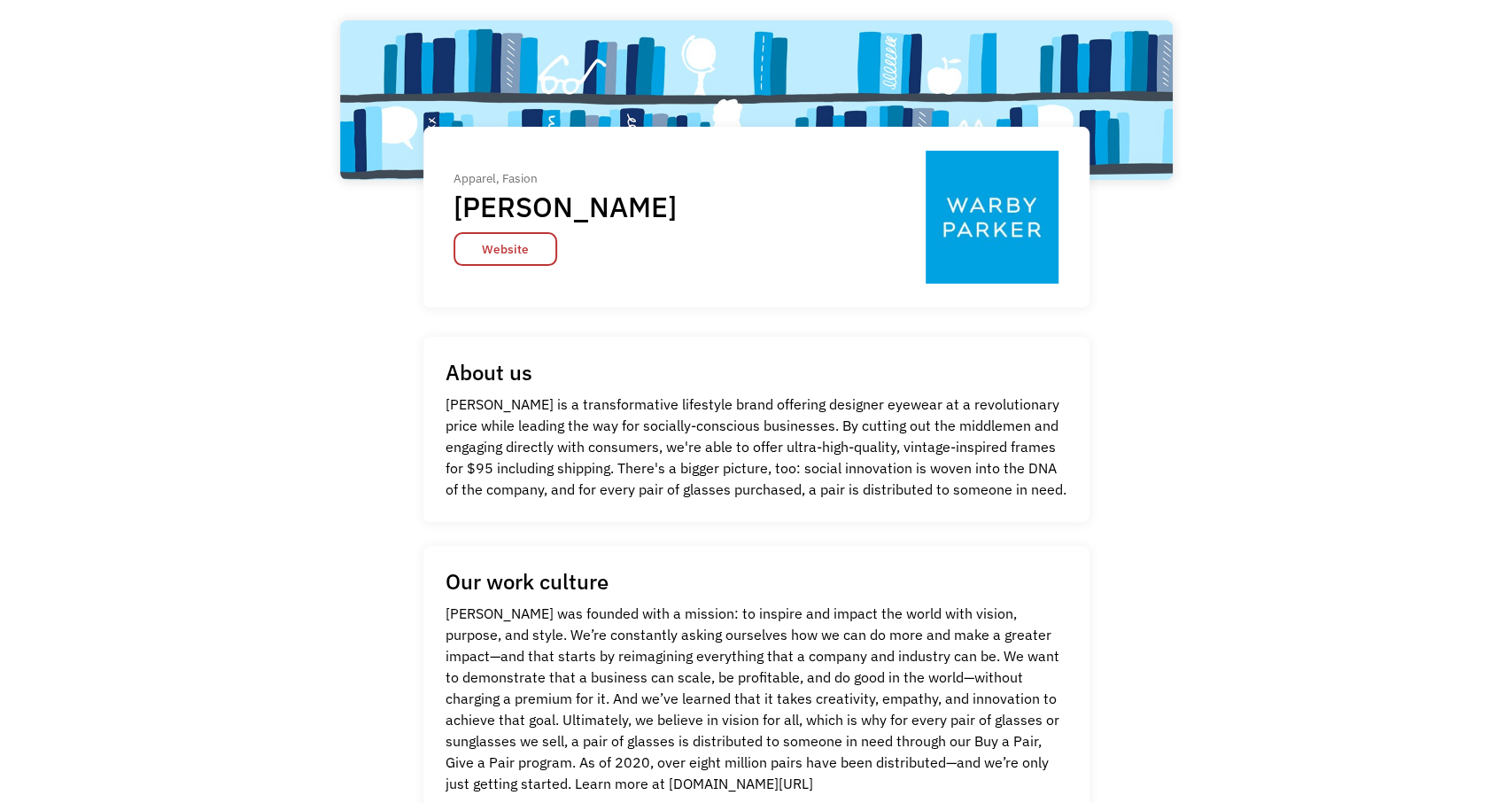
click at [334, 363] on div "Go Back Apparel, Fasion Warby Parker Website Apparel, Fasion Warby Parker Websi…" at bounding box center [756, 680] width 1512 height 1320
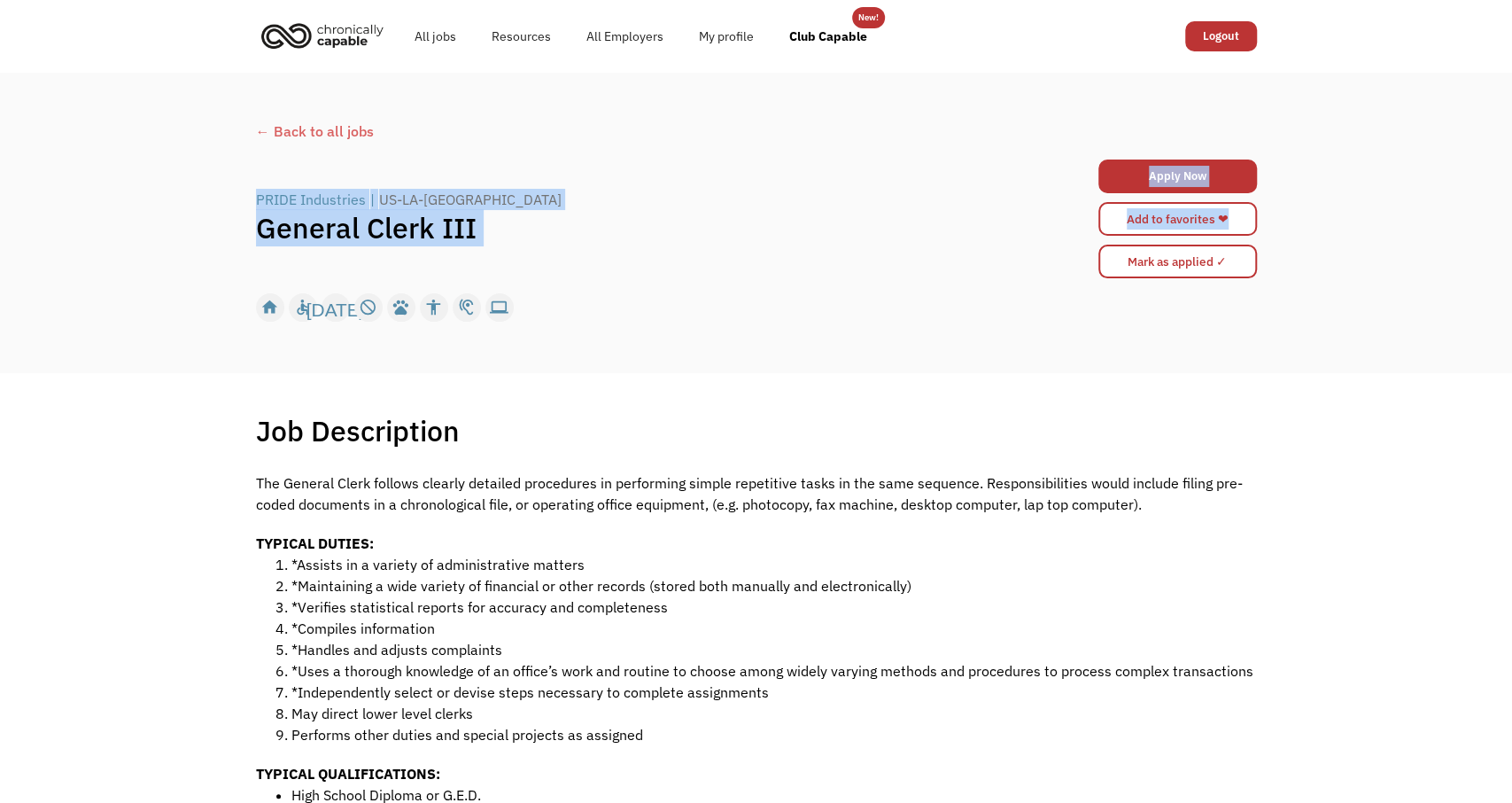
drag, startPoint x: 726, startPoint y: 730, endPoint x: 237, endPoint y: 187, distance: 730.7
copy div "PRIDE Industries | US-LA-Fort Polk General Clerk III Apply Now brlatham@gmail.c…"
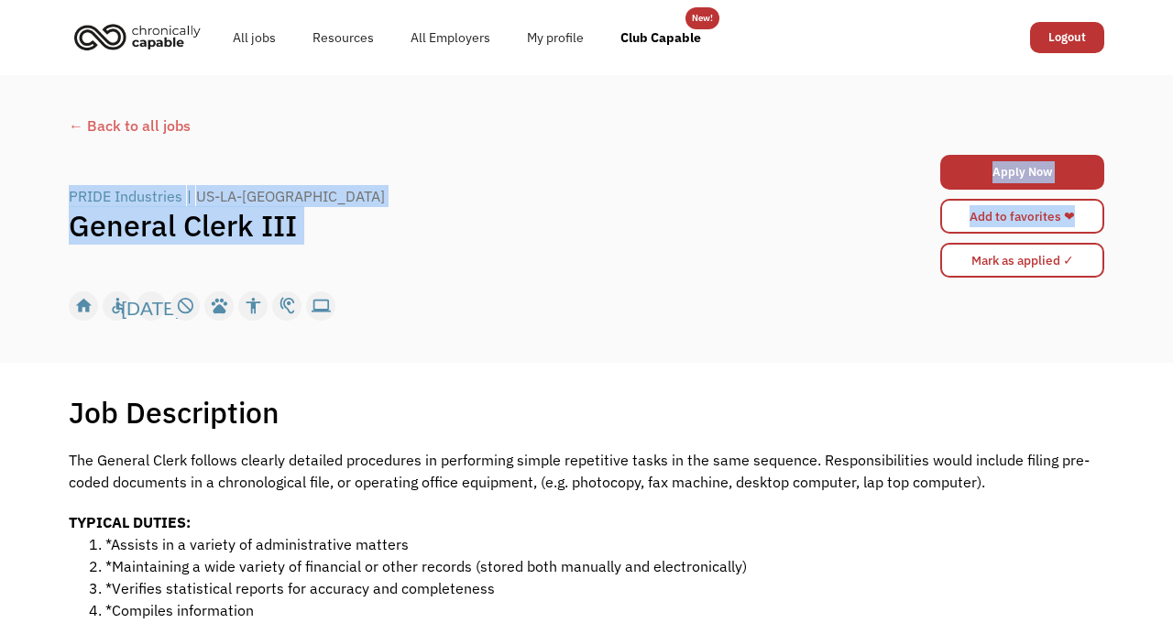
click at [412, 167] on div "PRIDE Industries | US-LA-Fort Polk General Clerk III Apply Now 64b0b5f6857c3700…" at bounding box center [587, 216] width 1036 height 132
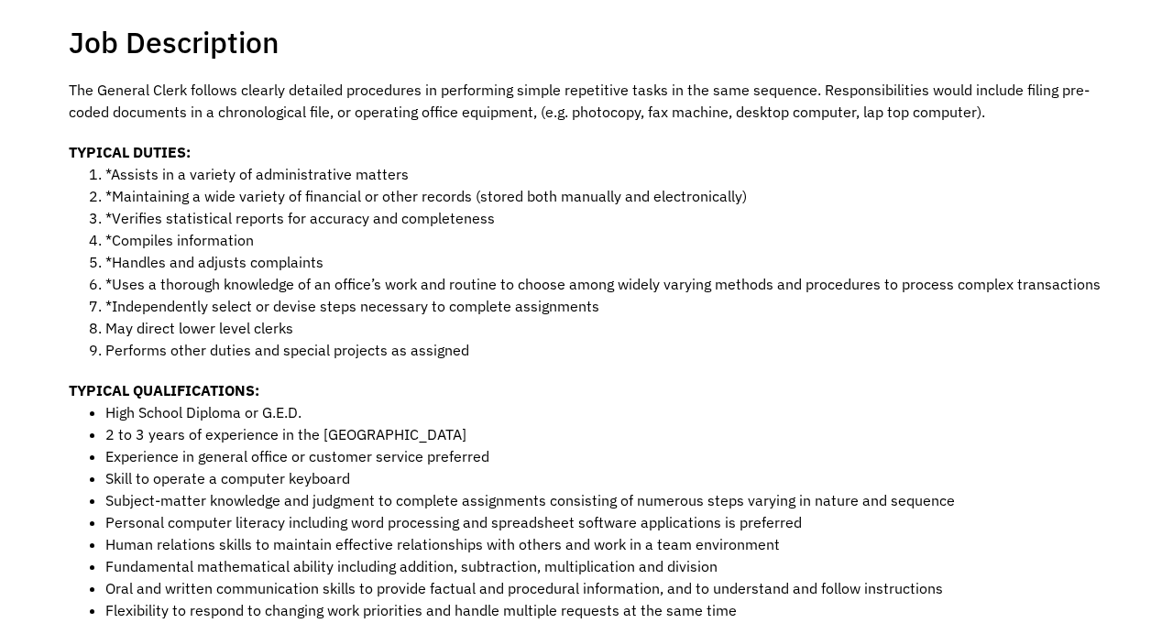
scroll to position [396, 0]
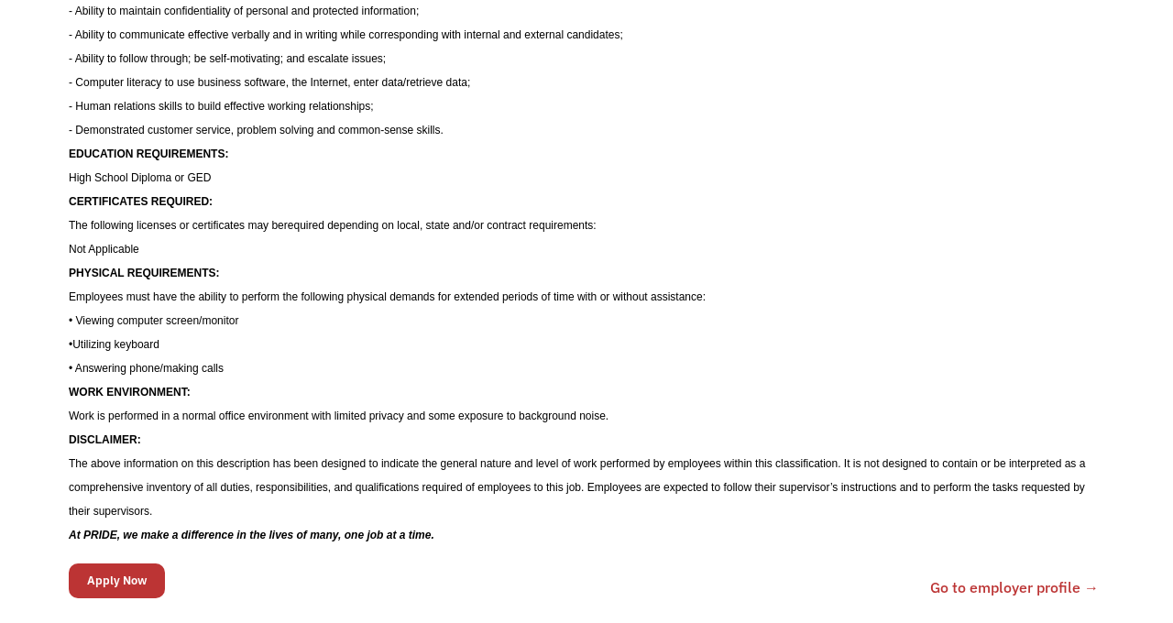
scroll to position [891, 0]
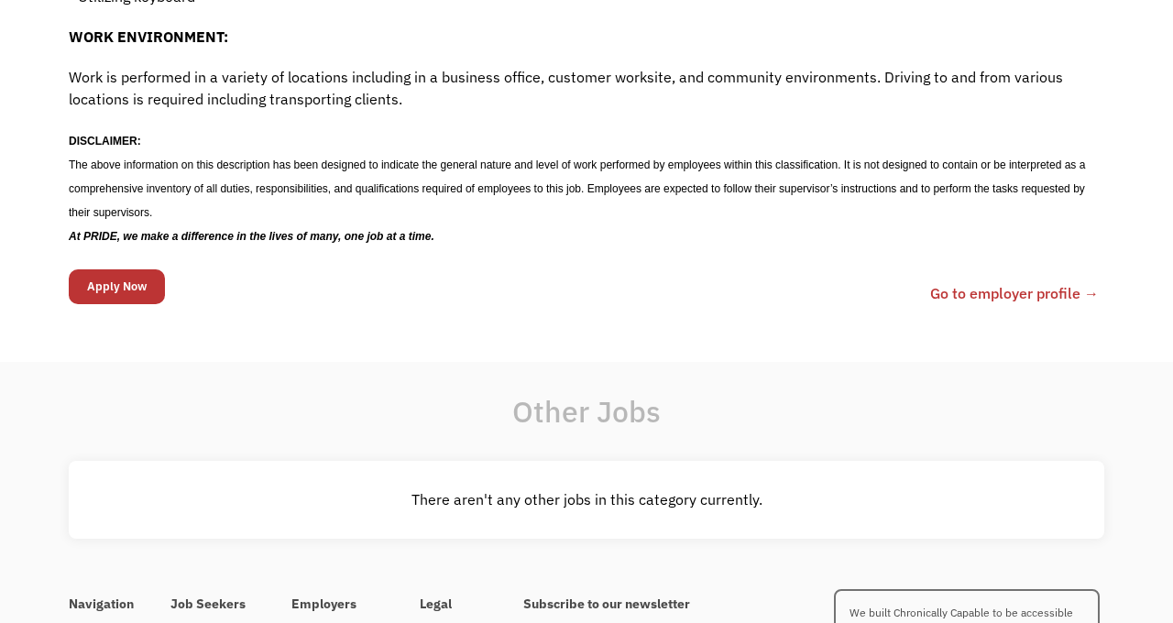
scroll to position [1584, 0]
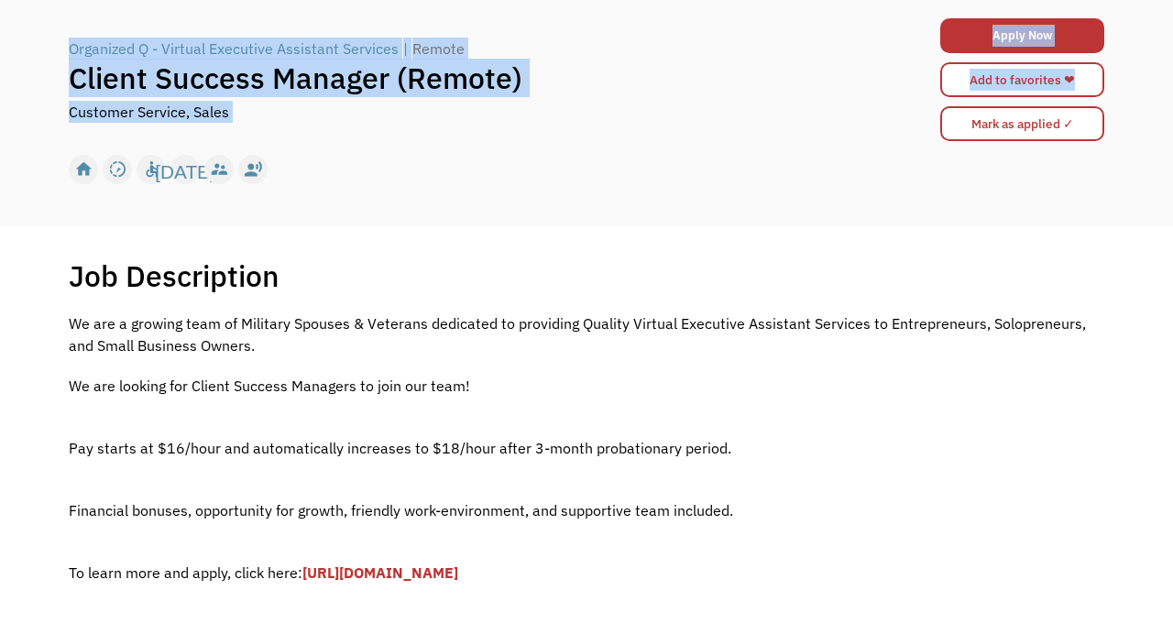
scroll to position [107, 0]
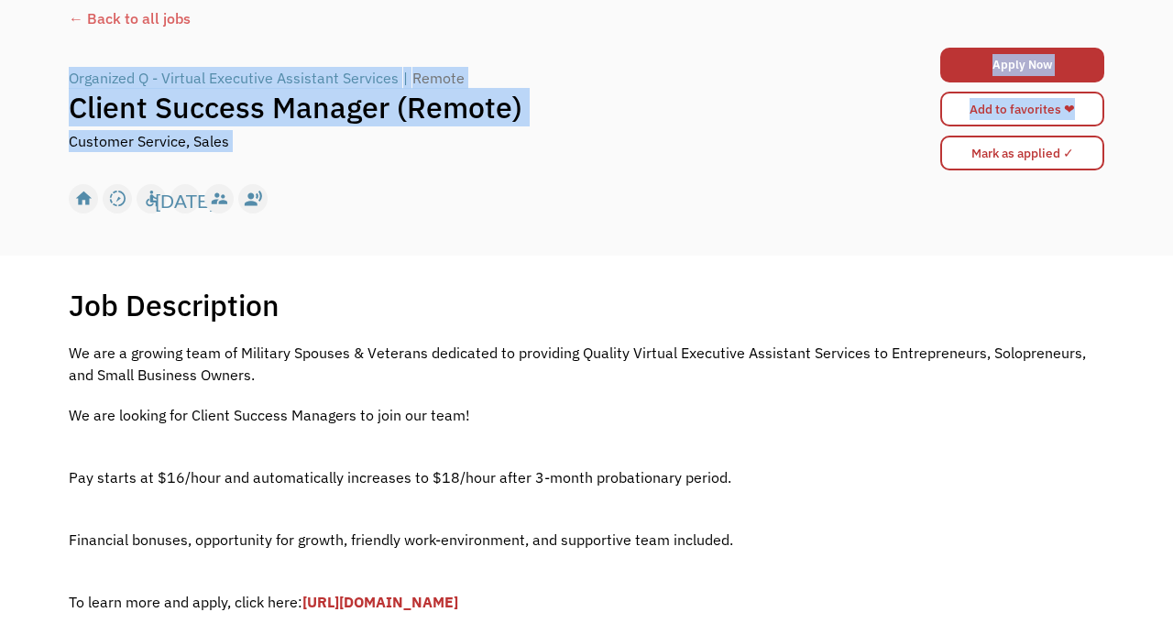
drag, startPoint x: 611, startPoint y: 518, endPoint x: 71, endPoint y: 61, distance: 708.4
copy div "Organized Q - Virtual Executive Assistant Services | Remote Client Success Mana…"
click at [475, 267] on div "Job Description Filter using keywords Search We are a growing team of Military …" at bounding box center [586, 519] width 1173 height 526
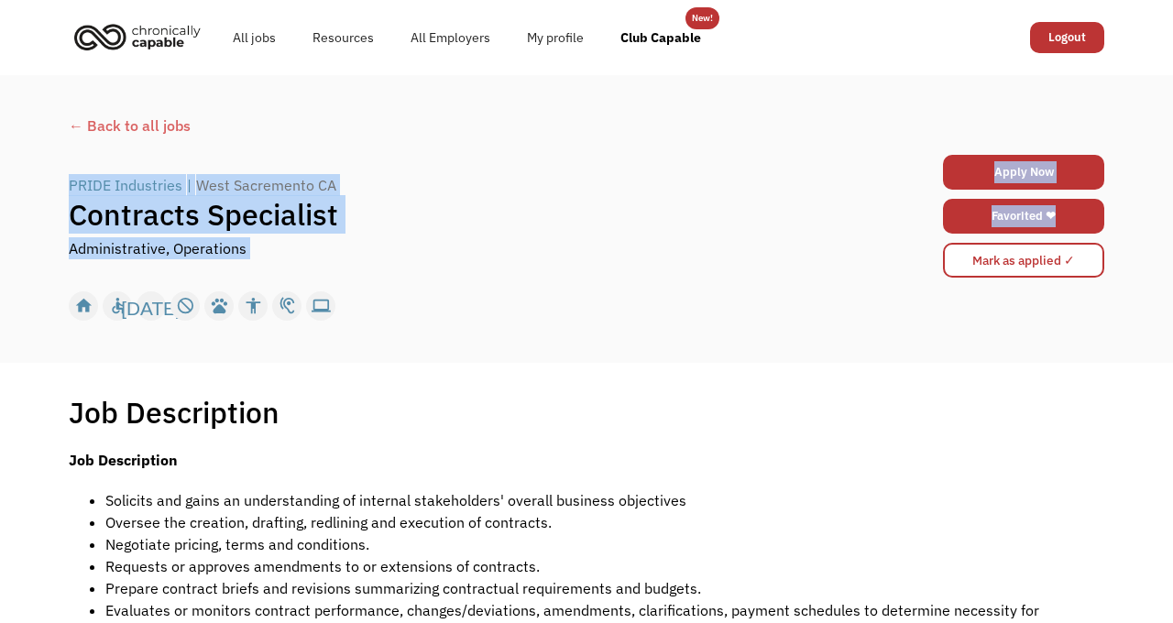
drag, startPoint x: 1103, startPoint y: 423, endPoint x: 42, endPoint y: 170, distance: 1090.5
copy div "PRIDE Industries | West Sacremento CA Contracts Specialist Administrative, Oper…"
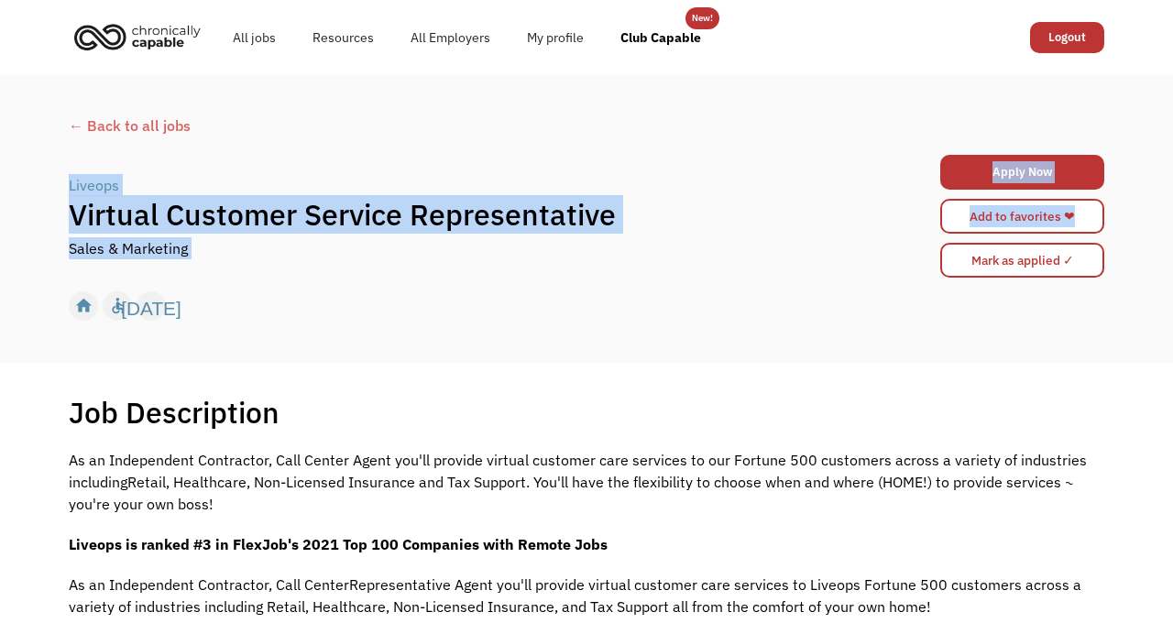
drag, startPoint x: 160, startPoint y: 305, endPoint x: 10, endPoint y: 185, distance: 192.4
copy div "Liveops | Virtual Customer Service Representative Sales & Marketing Apply Now […"
click at [400, 408] on div "Job Description Filter using keywords Search" at bounding box center [587, 412] width 1036 height 37
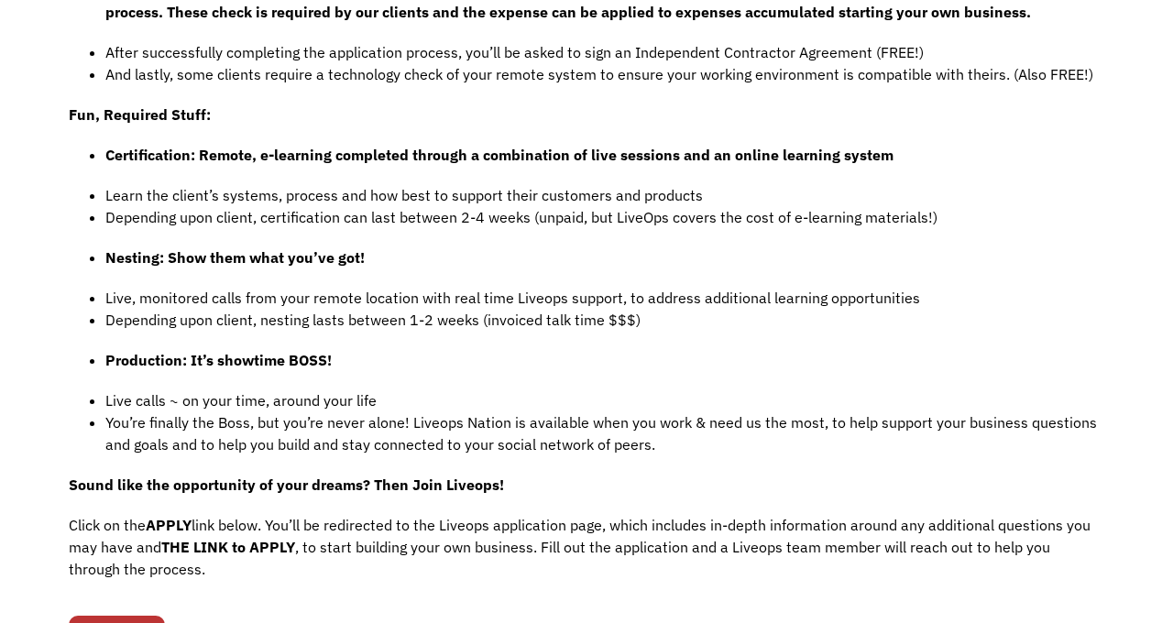
scroll to position [1386, 0]
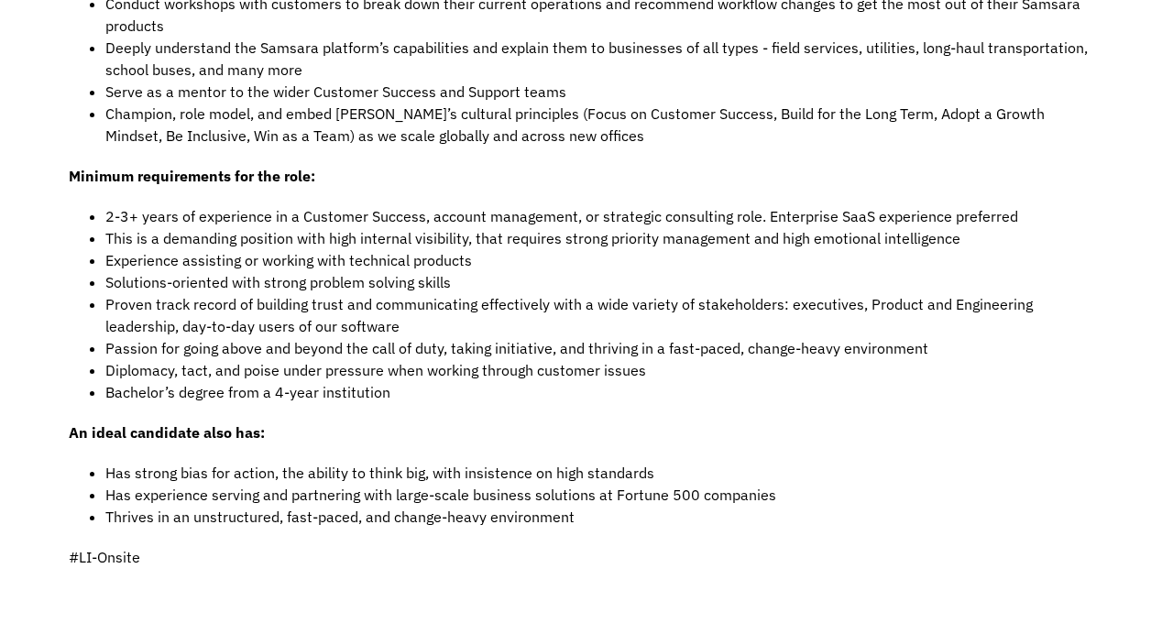
scroll to position [1782, 0]
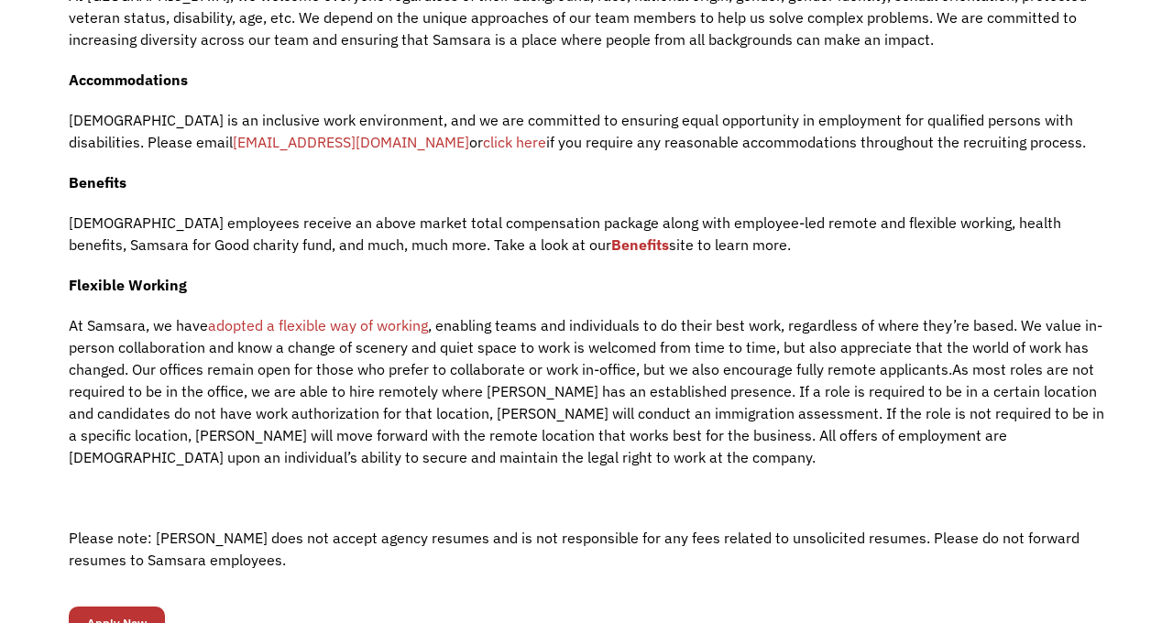
scroll to position [2673, 0]
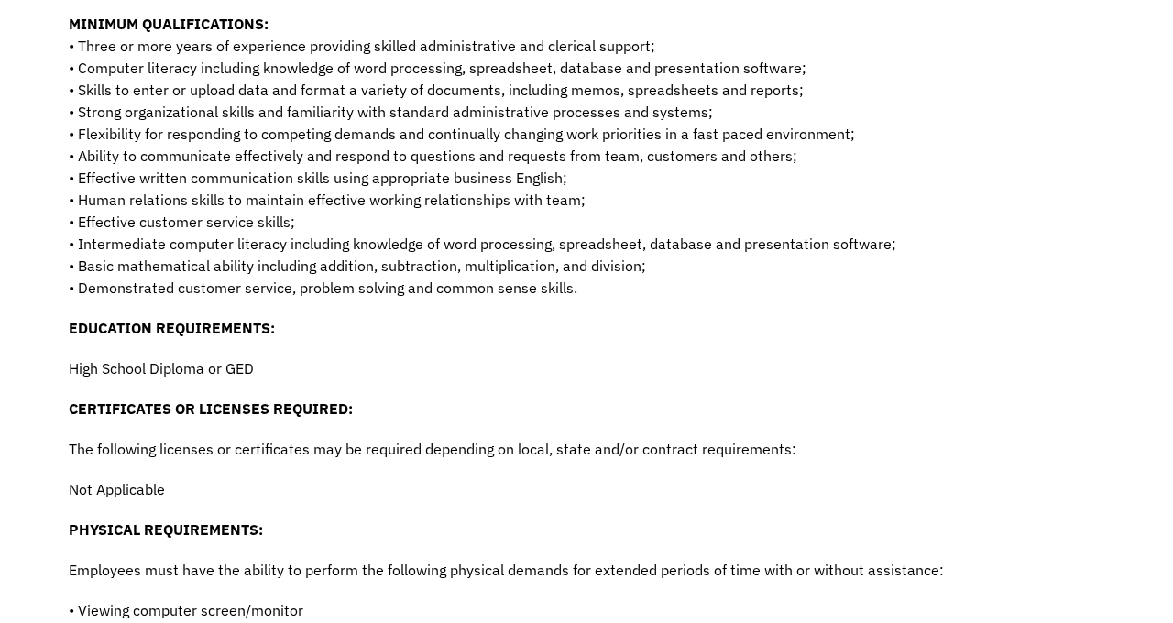
scroll to position [1339, 0]
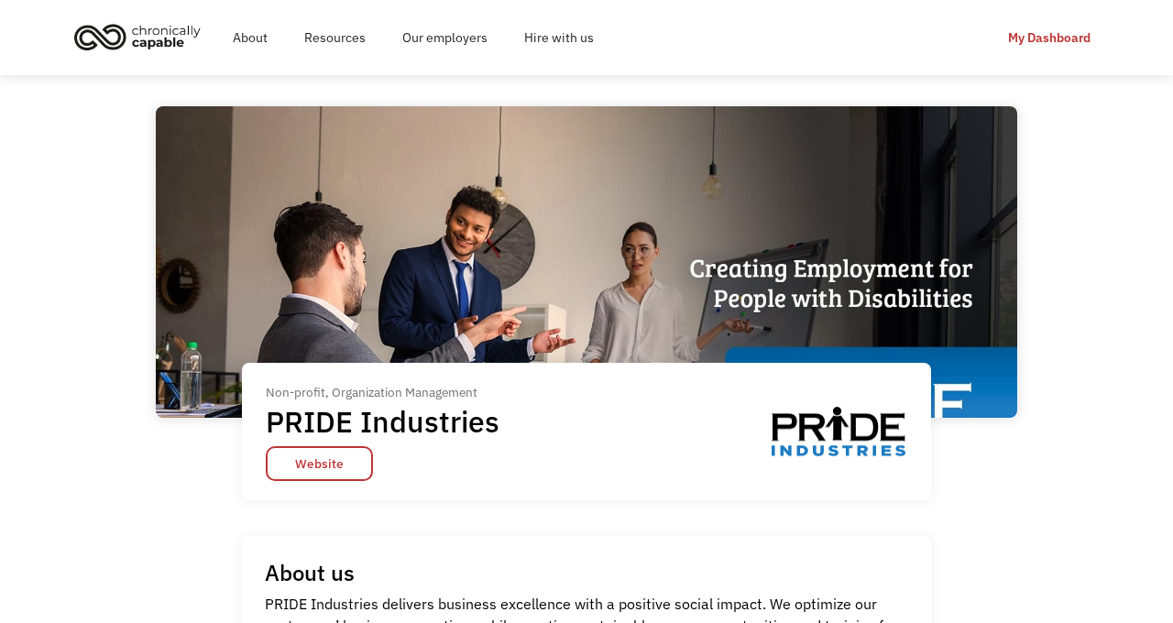
scroll to position [2191, 0]
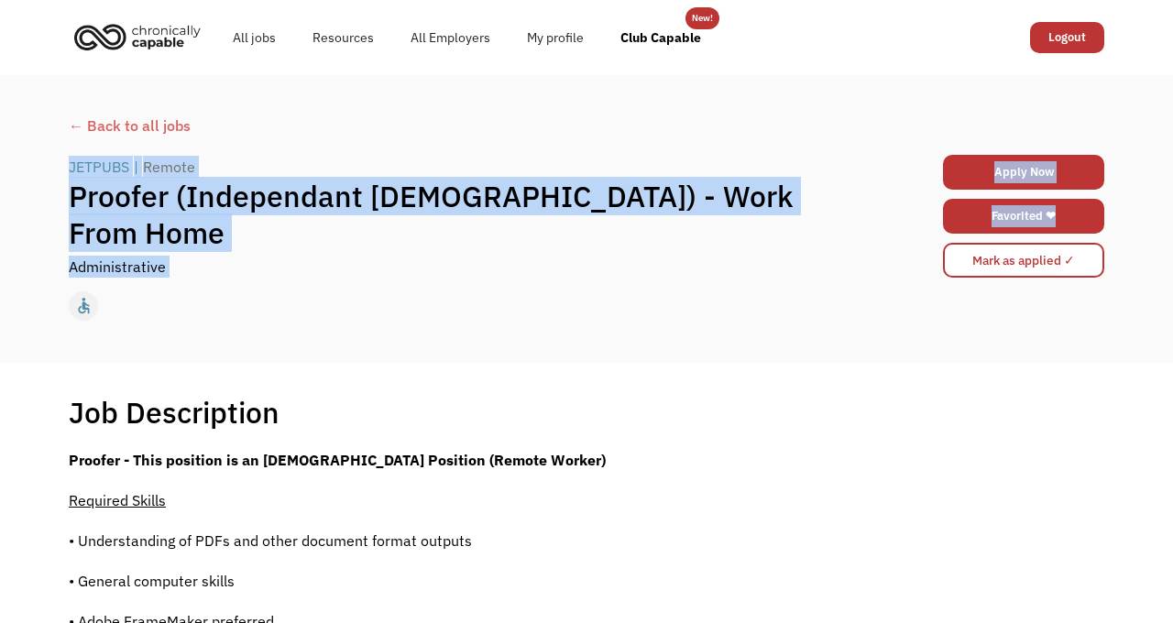
drag, startPoint x: 311, startPoint y: 389, endPoint x: 31, endPoint y: 181, distance: 348.6
copy div "JETPUBS | Remote Proofer (Independant Contractor) - Work From Home Administrati…"
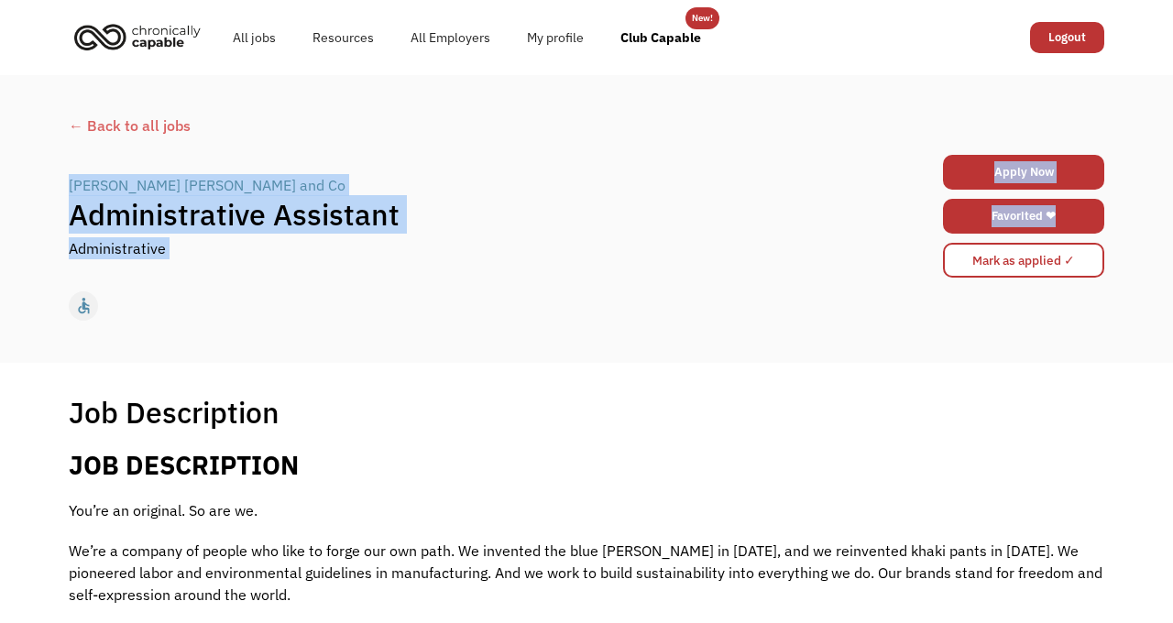
drag, startPoint x: 806, startPoint y: 400, endPoint x: 49, endPoint y: 180, distance: 788.6
copy div "Levi Strauss and Co | Administrative Assistant Administrative Apply Now brlatha…"
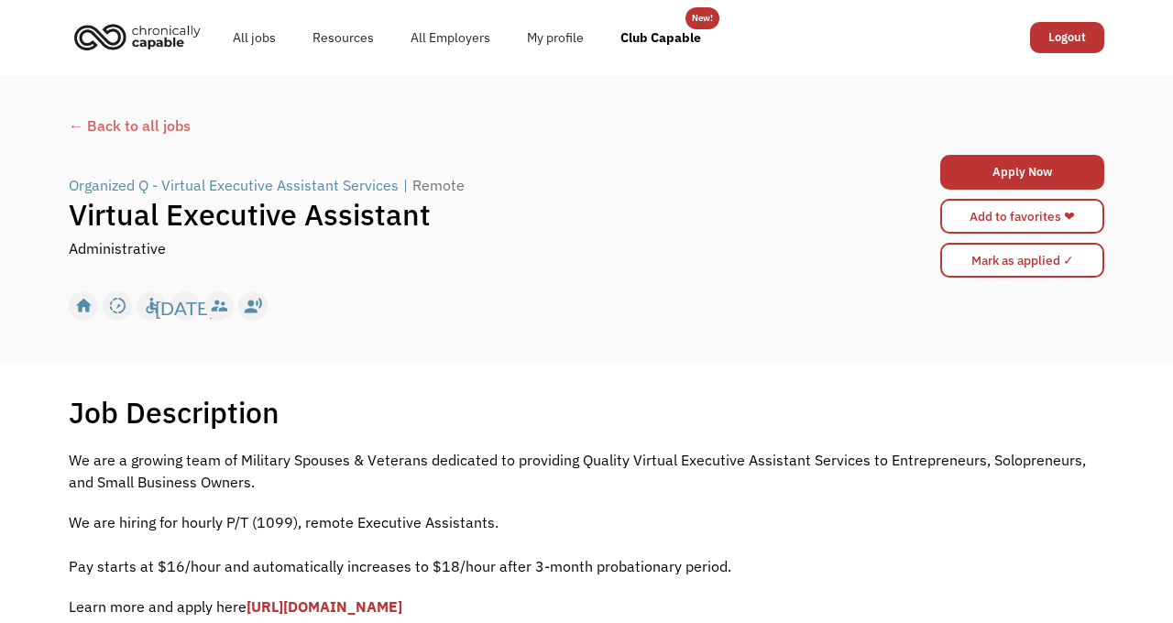
scroll to position [198, 0]
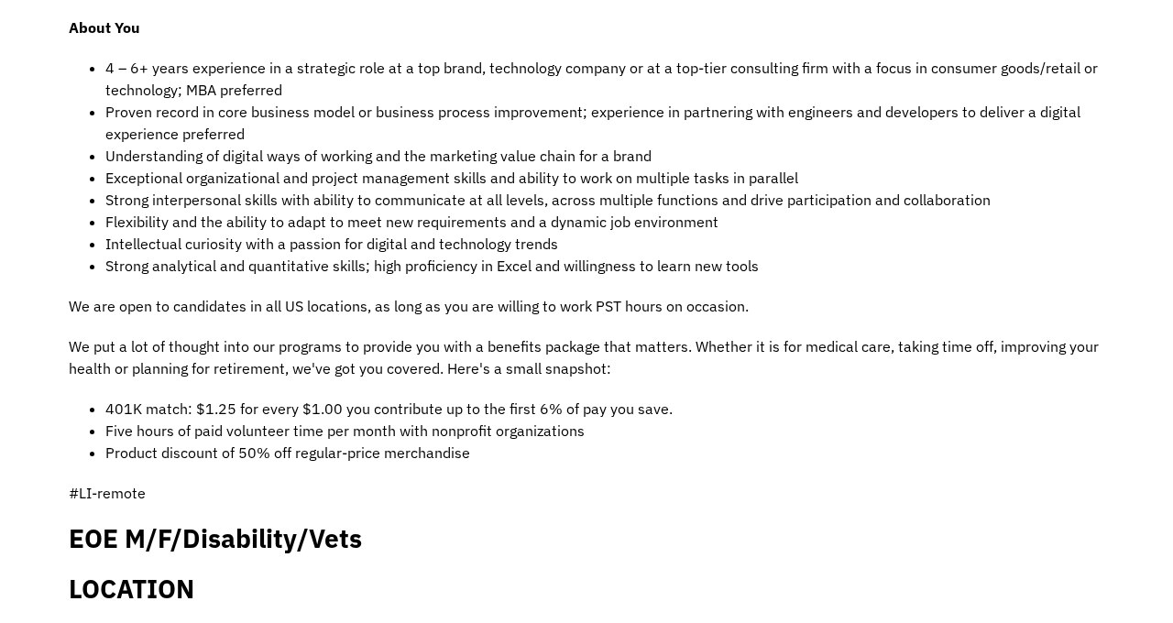
scroll to position [1188, 0]
